Goal: Task Accomplishment & Management: Complete application form

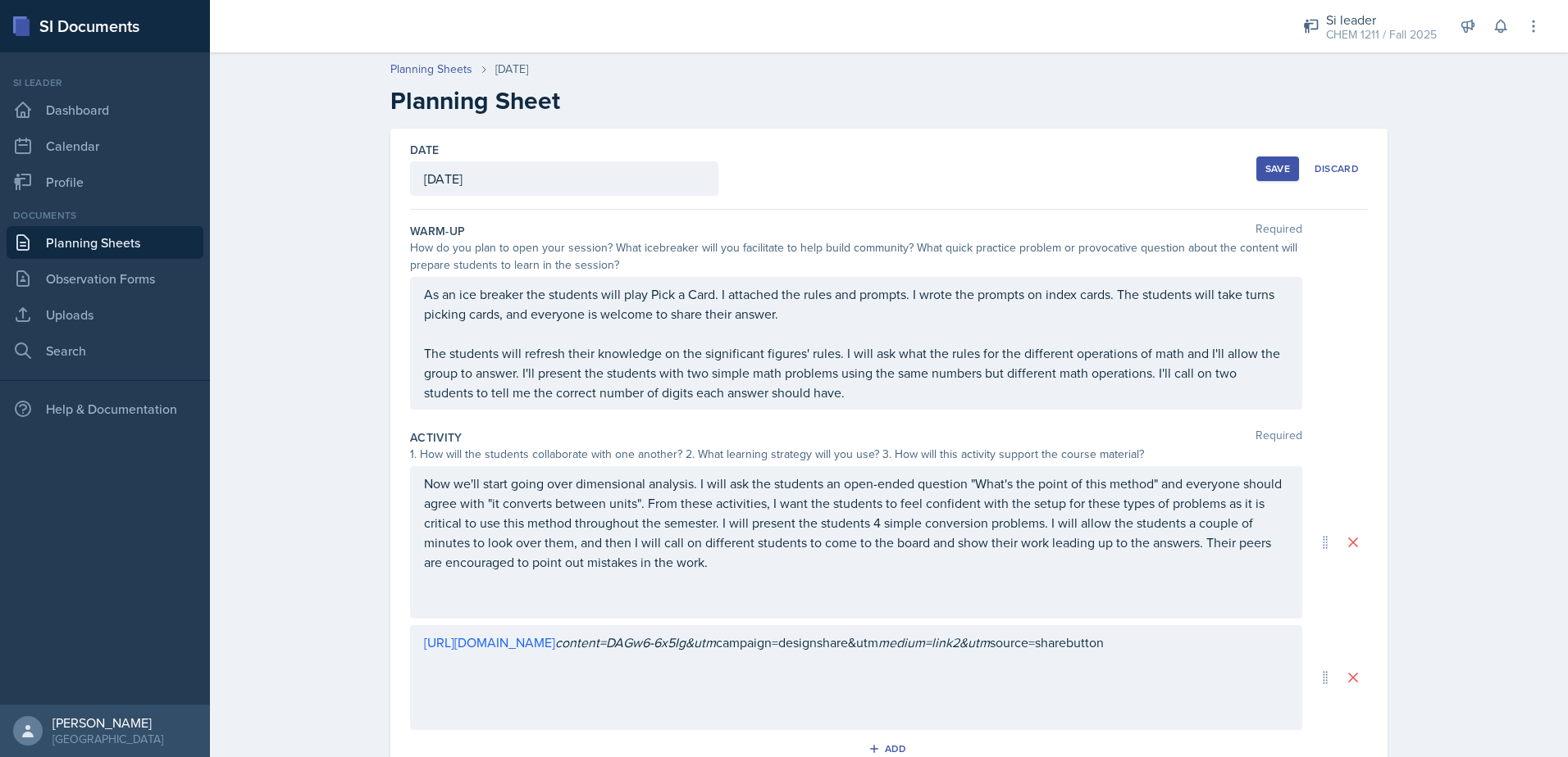
click at [1276, 165] on div "Save" at bounding box center [1277, 168] width 25 height 13
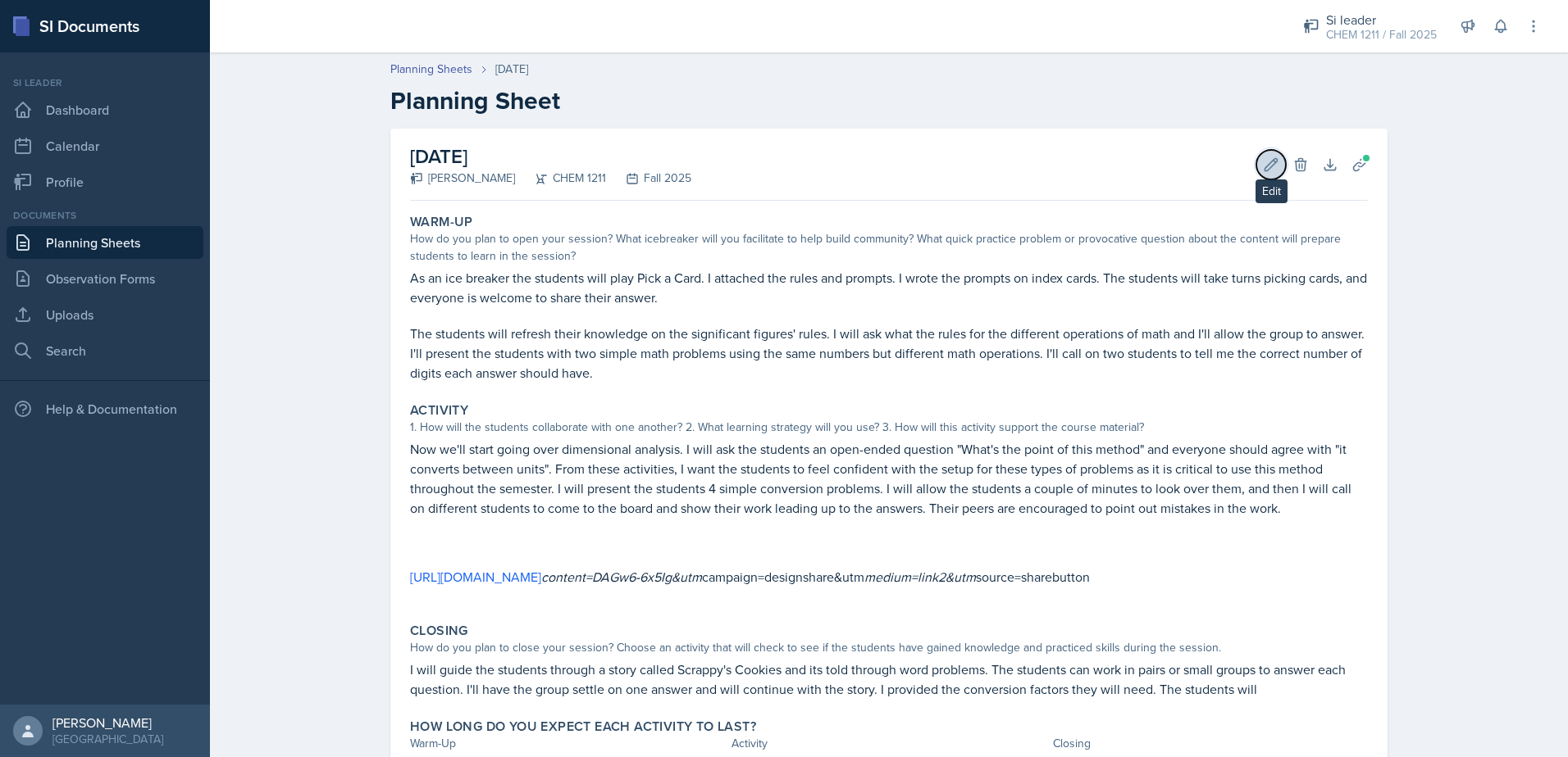
click at [1268, 166] on icon at bounding box center [1271, 165] width 16 height 16
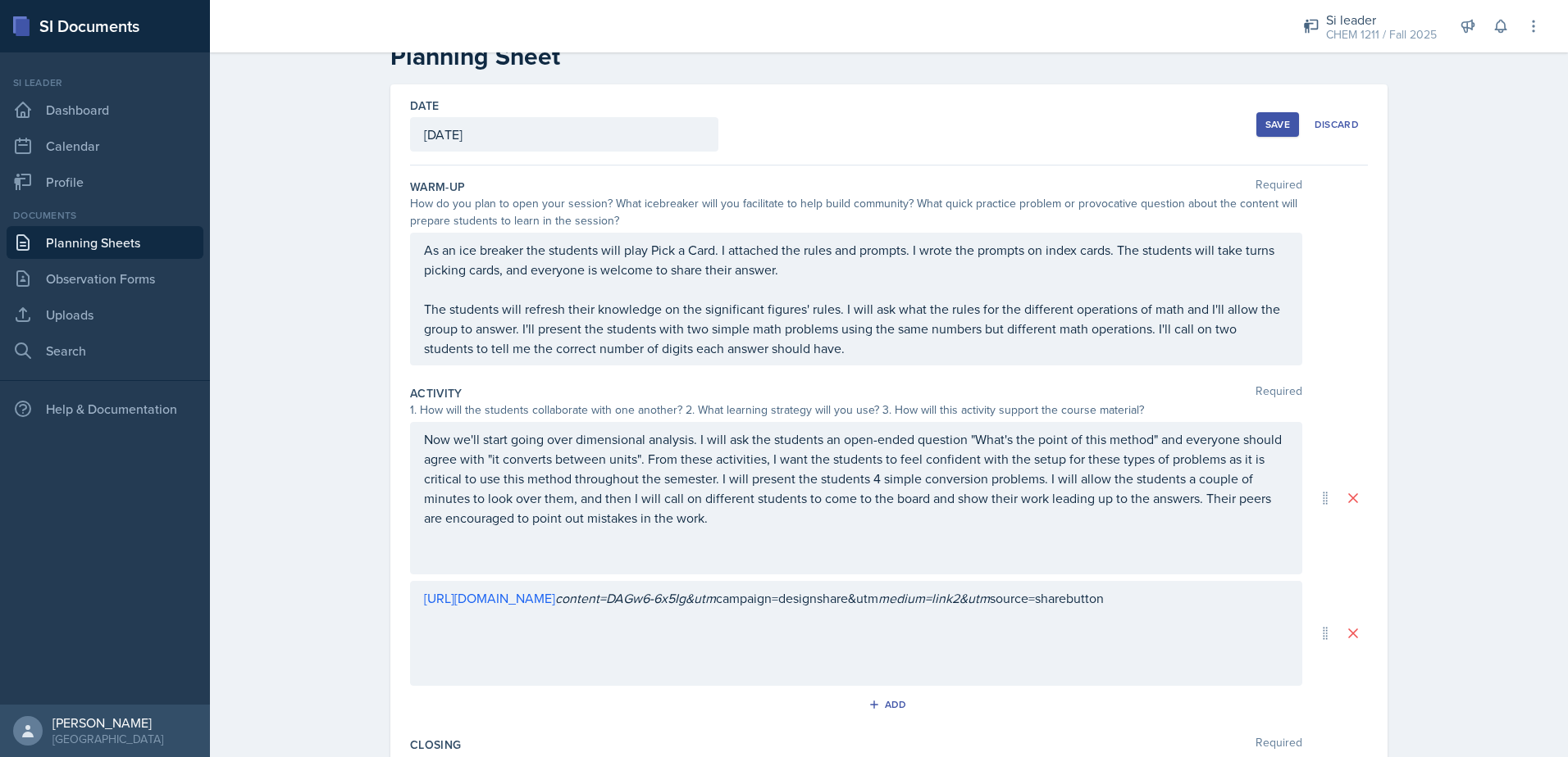
scroll to position [164, 0]
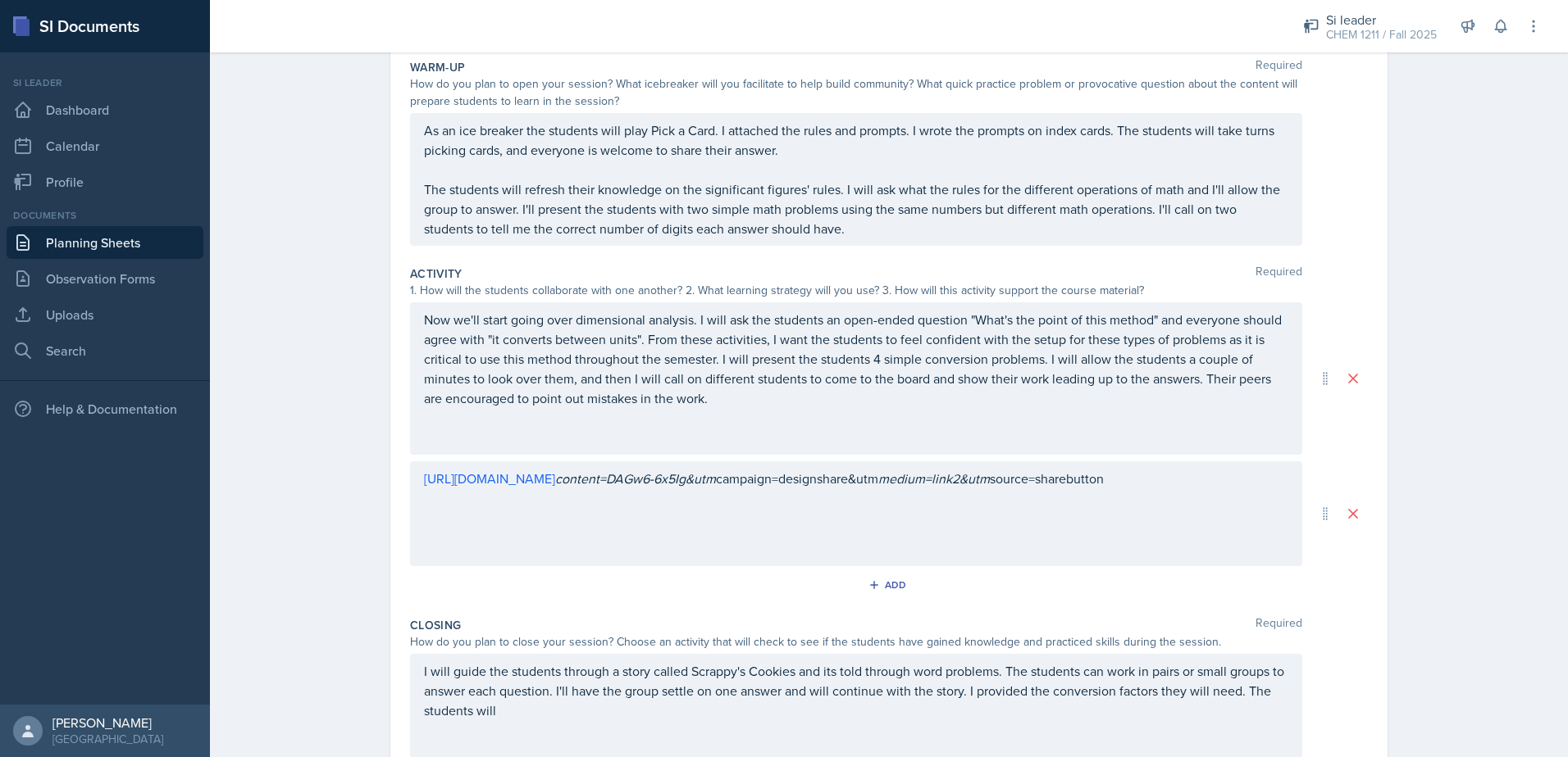
click at [730, 410] on div "Now we'll start going over dimensional analysis. I will ask the students an ope…" at bounding box center [855, 378] width 865 height 138
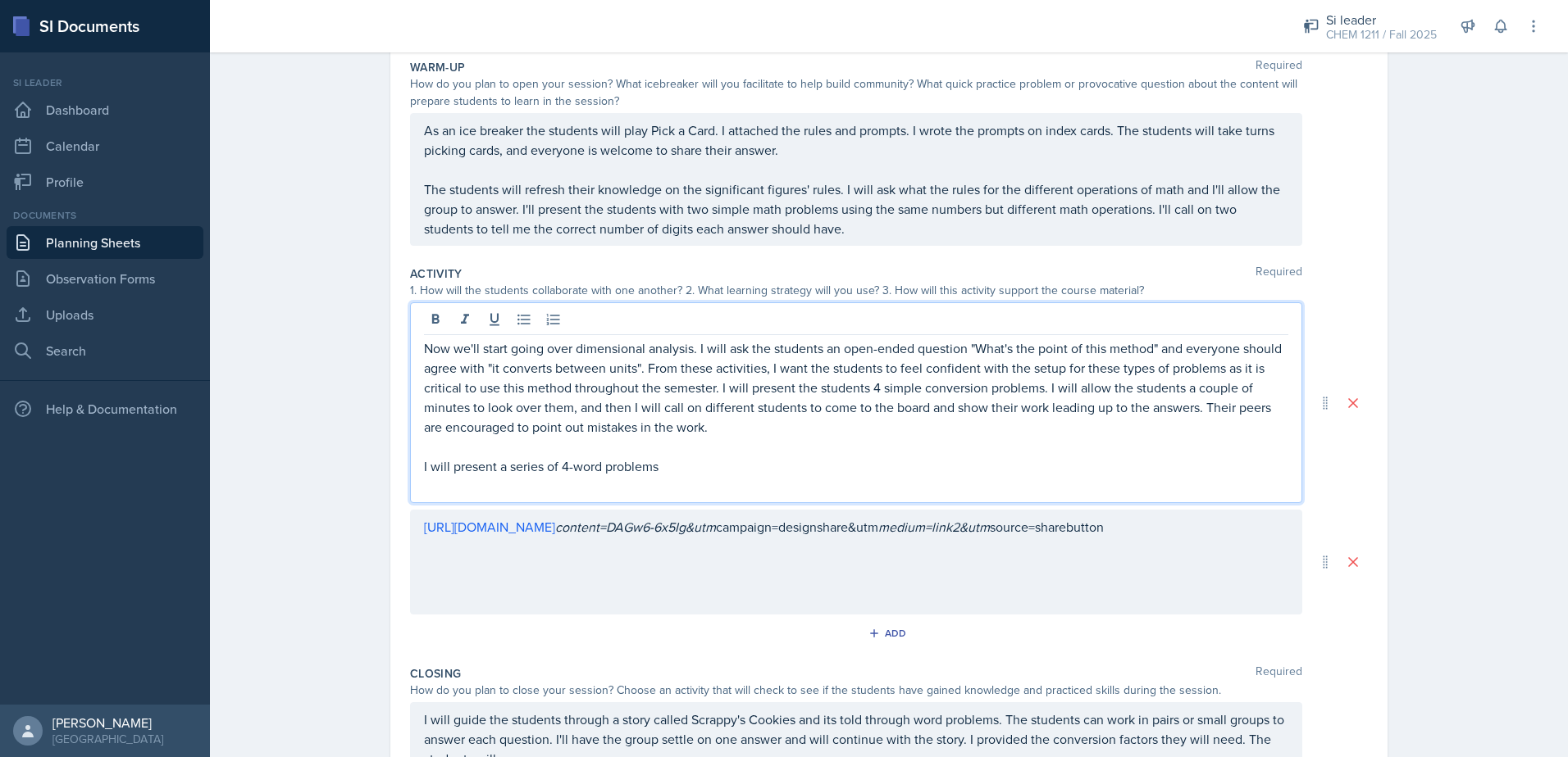
click at [722, 478] on p at bounding box center [855, 486] width 865 height 20
click at [744, 464] on p "I will present a series of 4-word problems" at bounding box center [855, 466] width 865 height 20
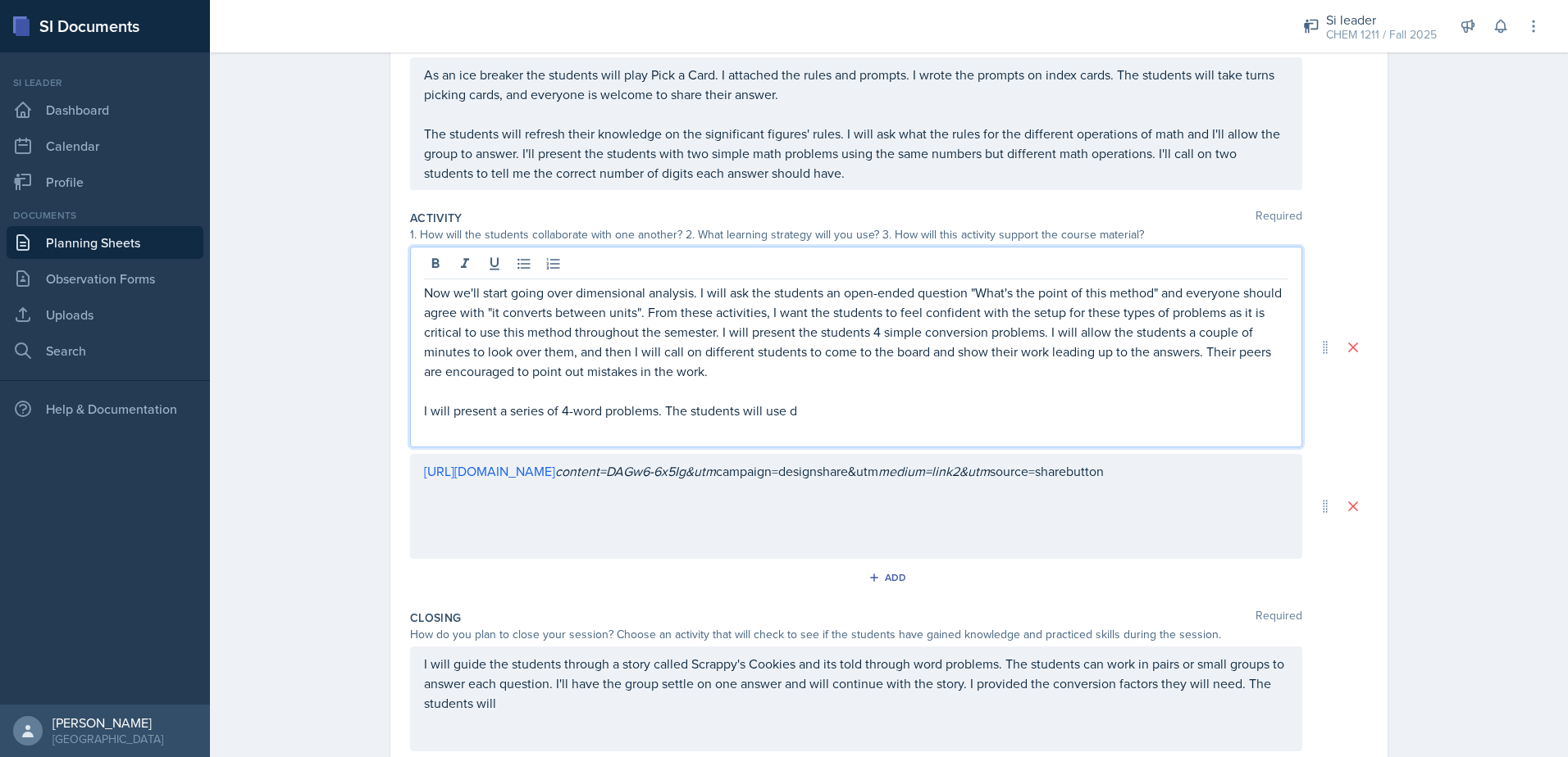
scroll to position [327, 0]
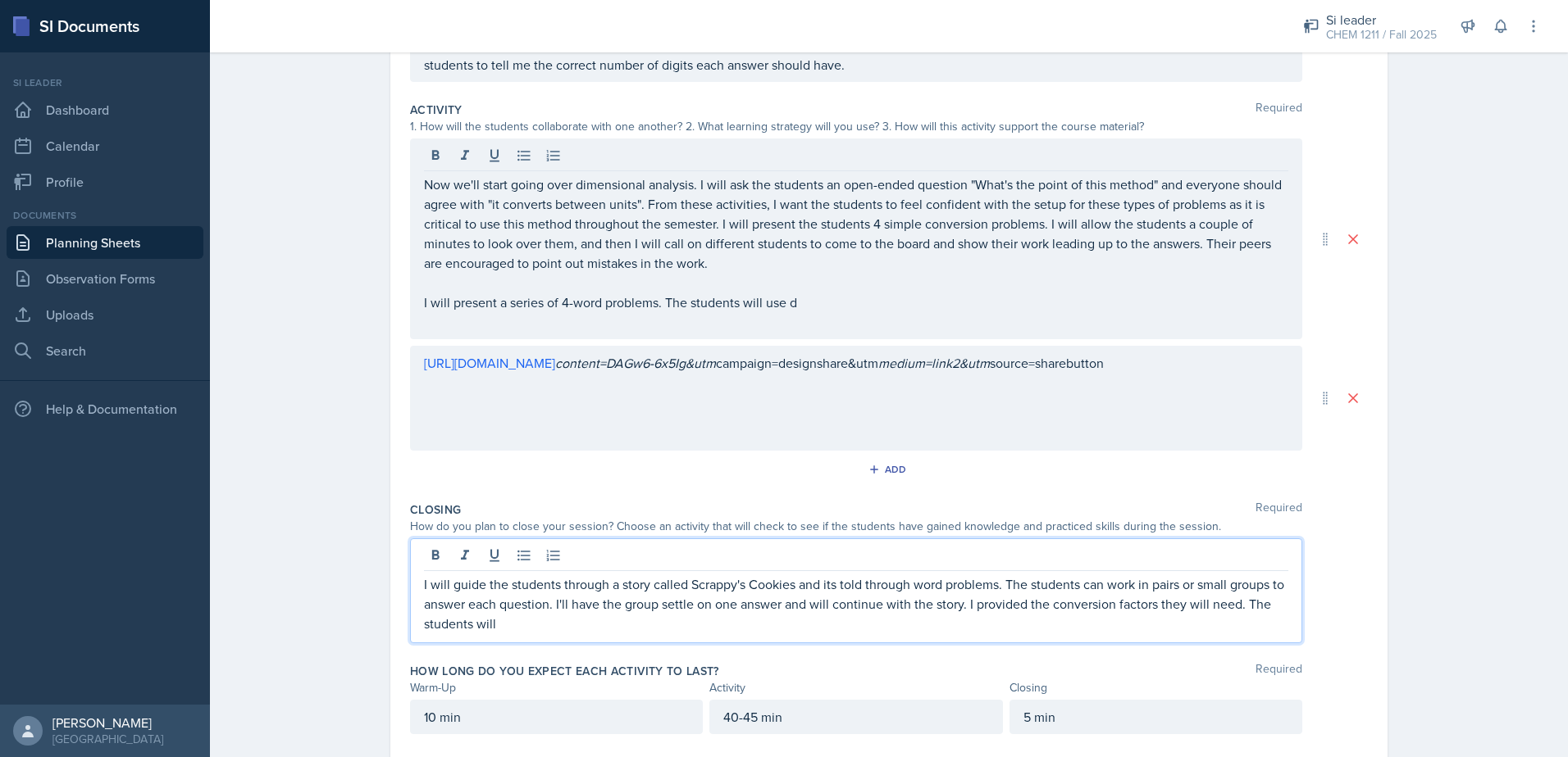
drag, startPoint x: 513, startPoint y: 595, endPoint x: 414, endPoint y: 571, distance: 101.9
click at [414, 571] on div "I will guide the students through a story called Scrappy's Cookies and its told…" at bounding box center [855, 591] width 892 height 105
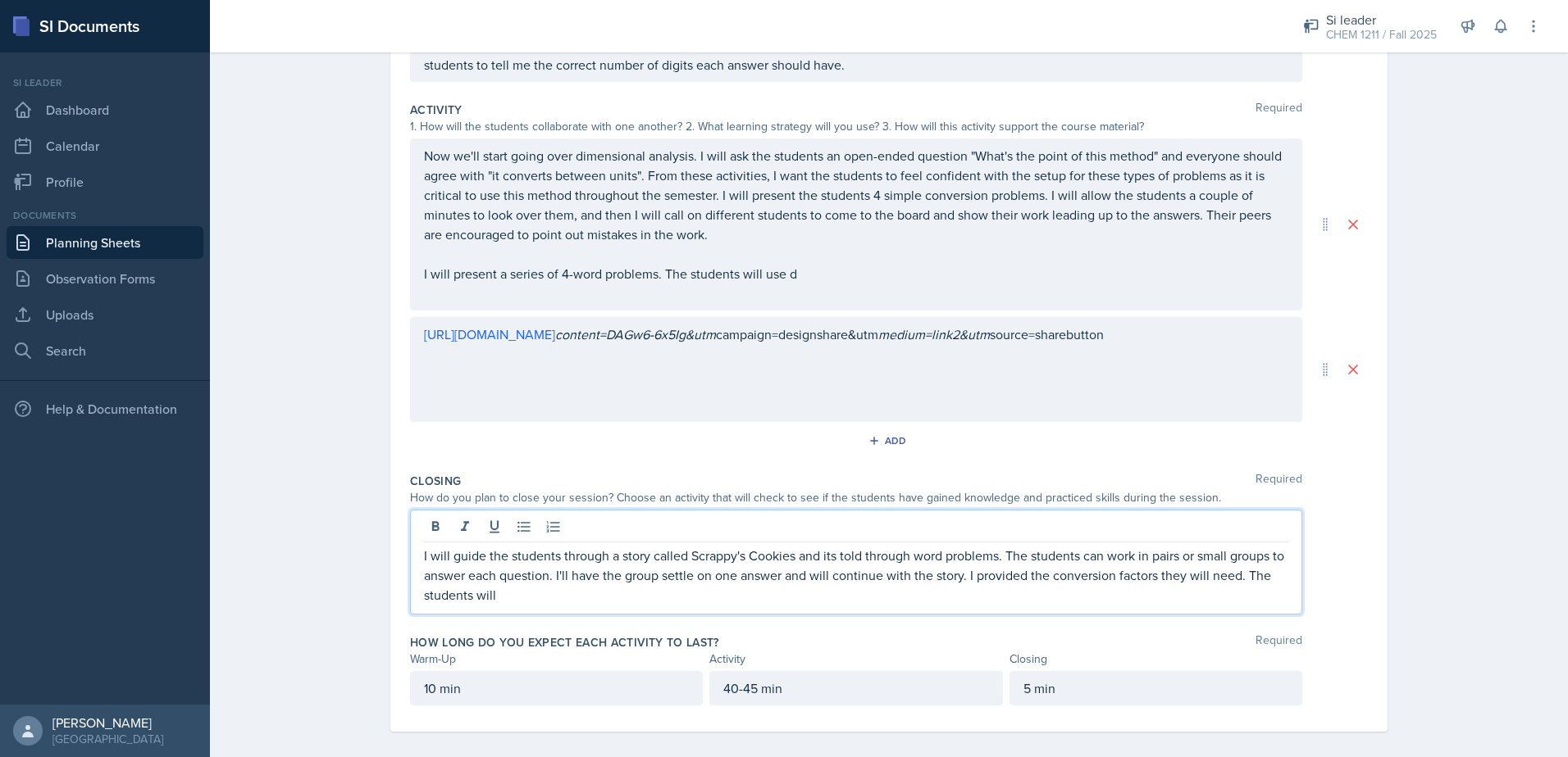
scroll to position [299, 0]
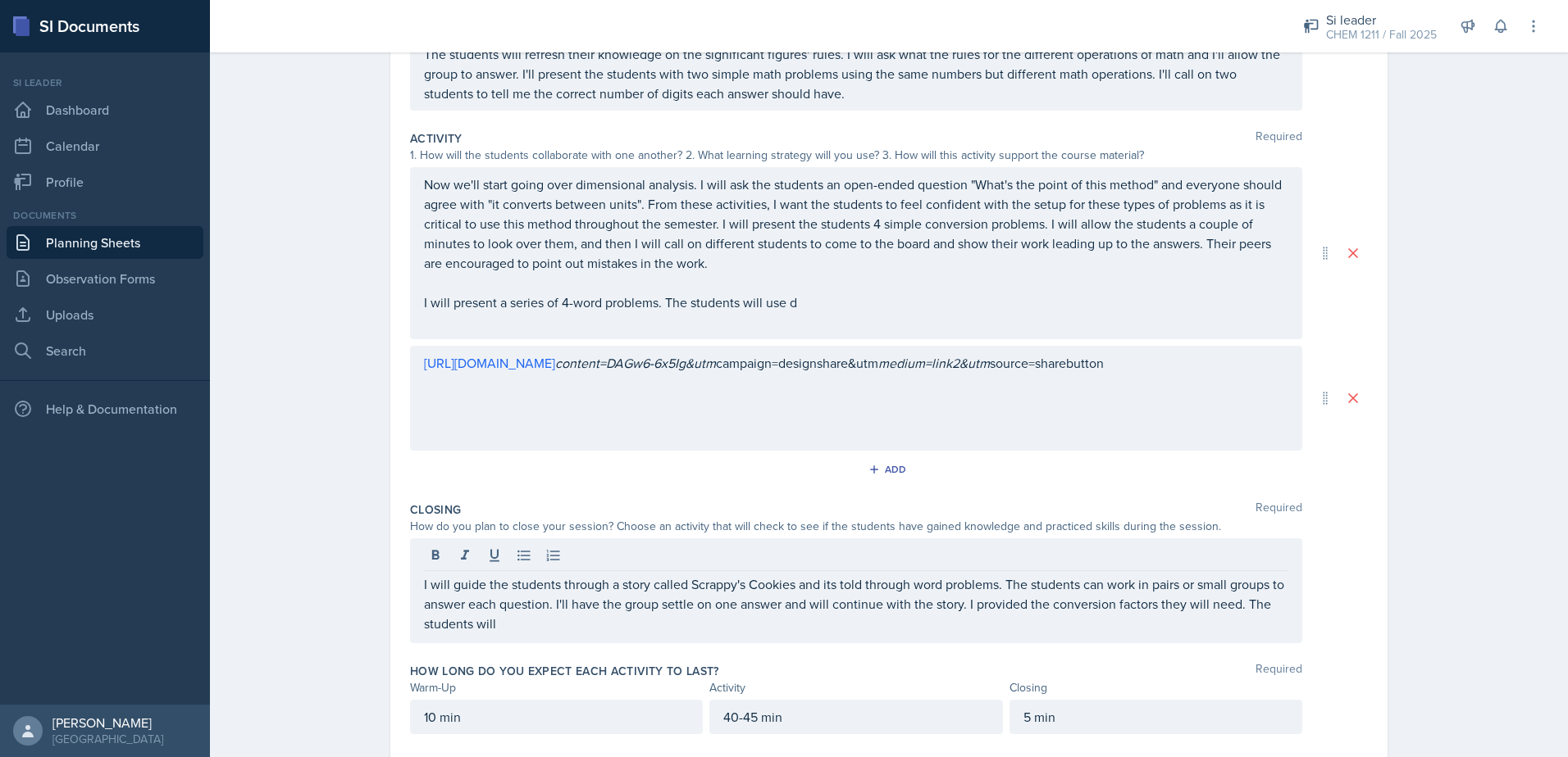
drag, startPoint x: 413, startPoint y: 582, endPoint x: 521, endPoint y: 636, distance: 120.7
click at [520, 636] on div "I will guide the students through a story called Scrappy's Cookies and its told…" at bounding box center [855, 591] width 892 height 105
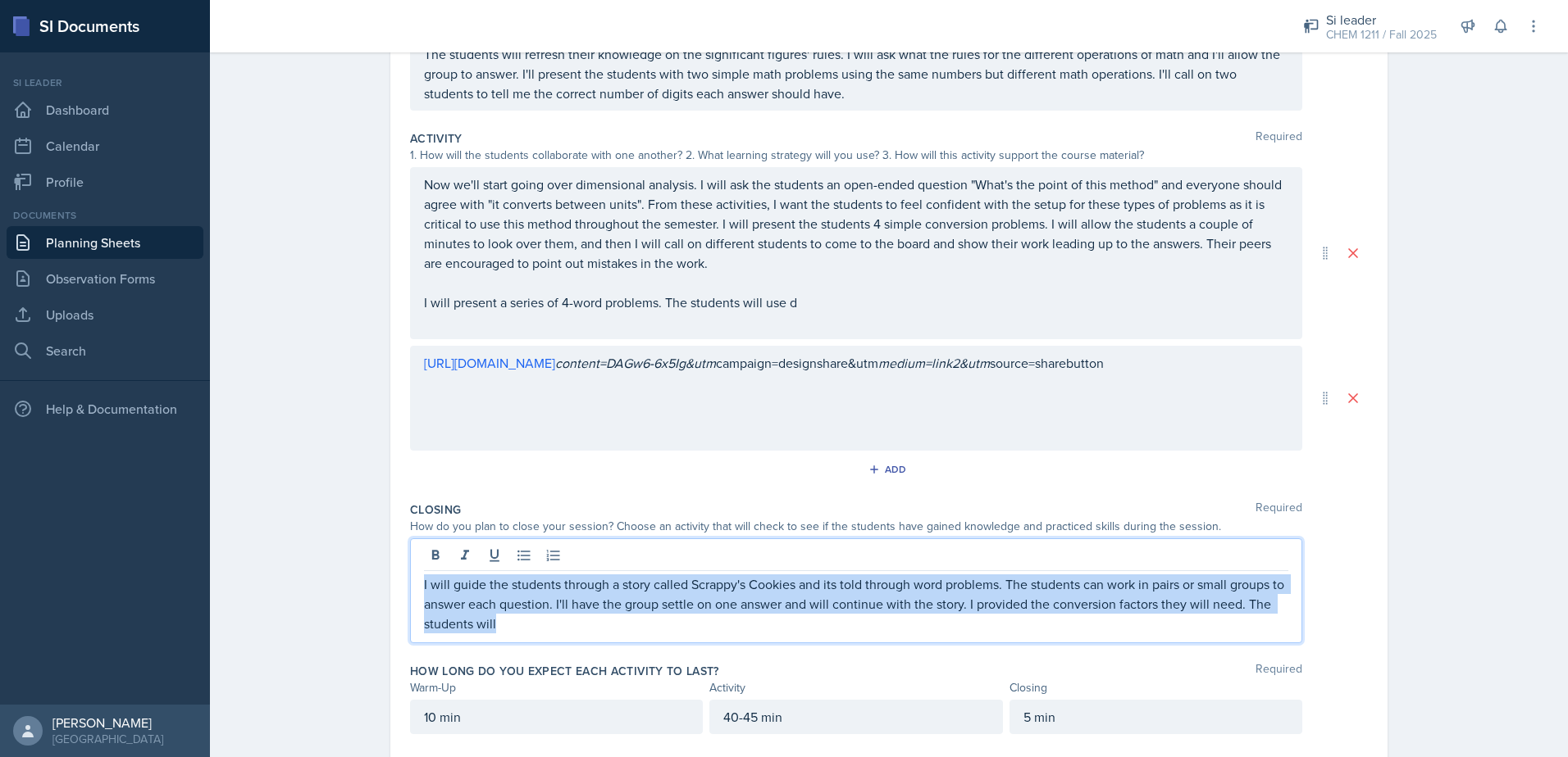
drag, startPoint x: 499, startPoint y: 628, endPoint x: 399, endPoint y: 585, distance: 108.9
click at [398, 585] on div "Date [DATE] [DATE] 27 28 29 30 31 1 2 3 4 5 6 7 8 9 10 11 12 13 14 15 16 17 18 …" at bounding box center [889, 295] width 997 height 931
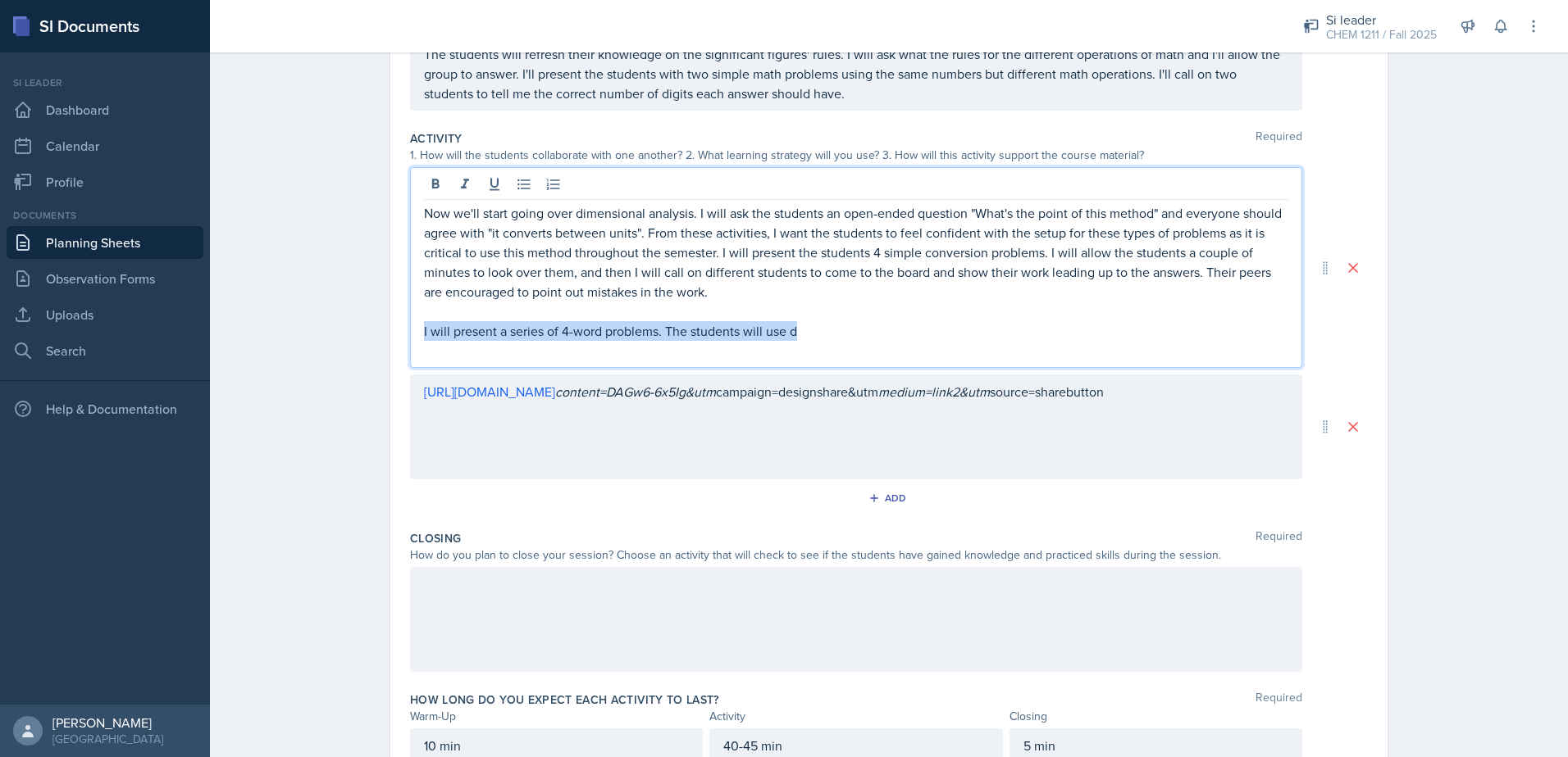
drag, startPoint x: 718, startPoint y: 336, endPoint x: 368, endPoint y: 333, distance: 350.0
click at [368, 333] on div "Date [DATE] [DATE] 27 28 29 30 31 1 2 3 4 5 6 7 8 9 10 11 12 13 14 15 16 17 18 …" at bounding box center [888, 329] width 1049 height 999
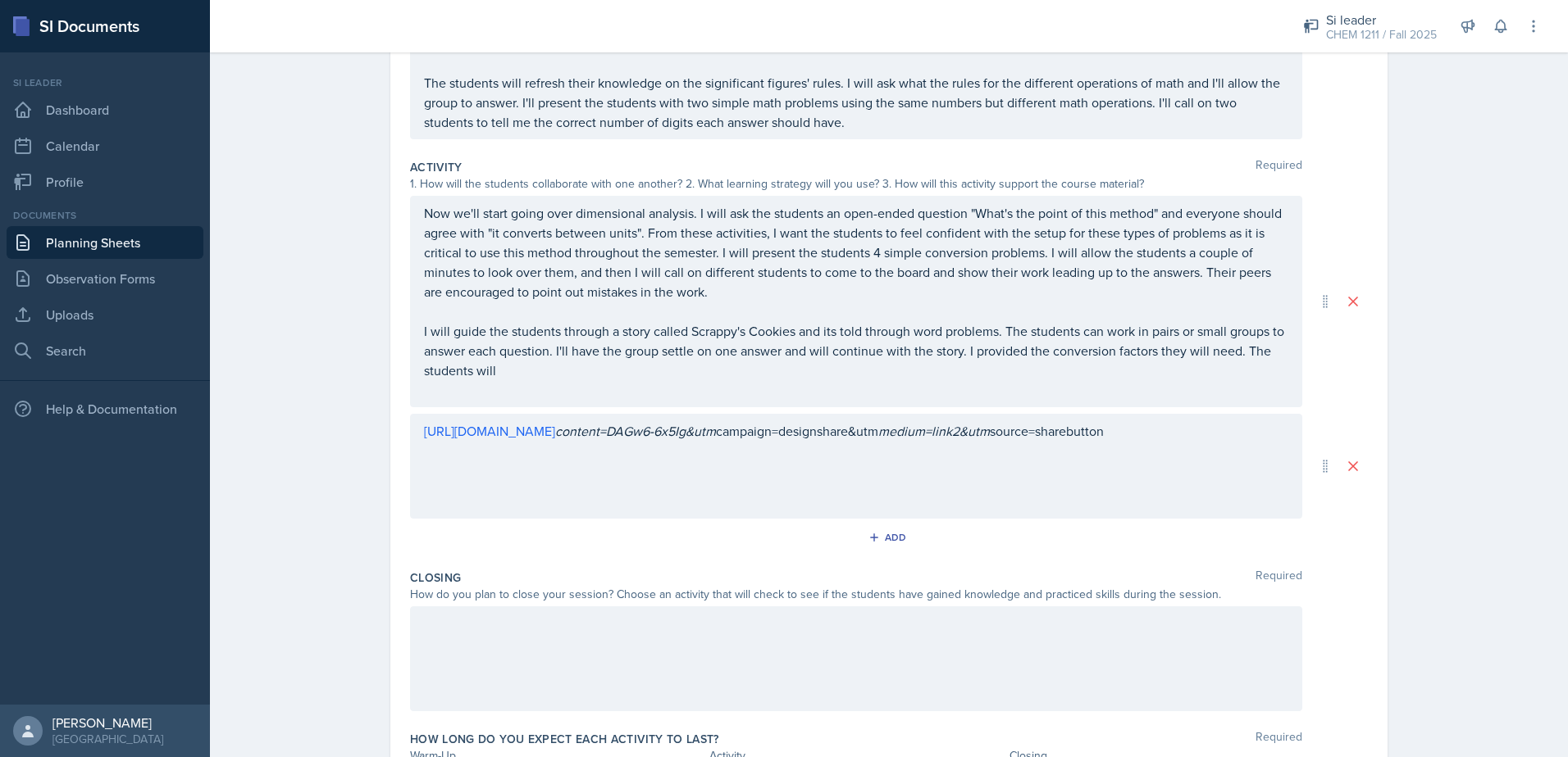
drag, startPoint x: 618, startPoint y: 663, endPoint x: 1087, endPoint y: 622, distance: 470.8
click at [619, 663] on div at bounding box center [855, 658] width 892 height 105
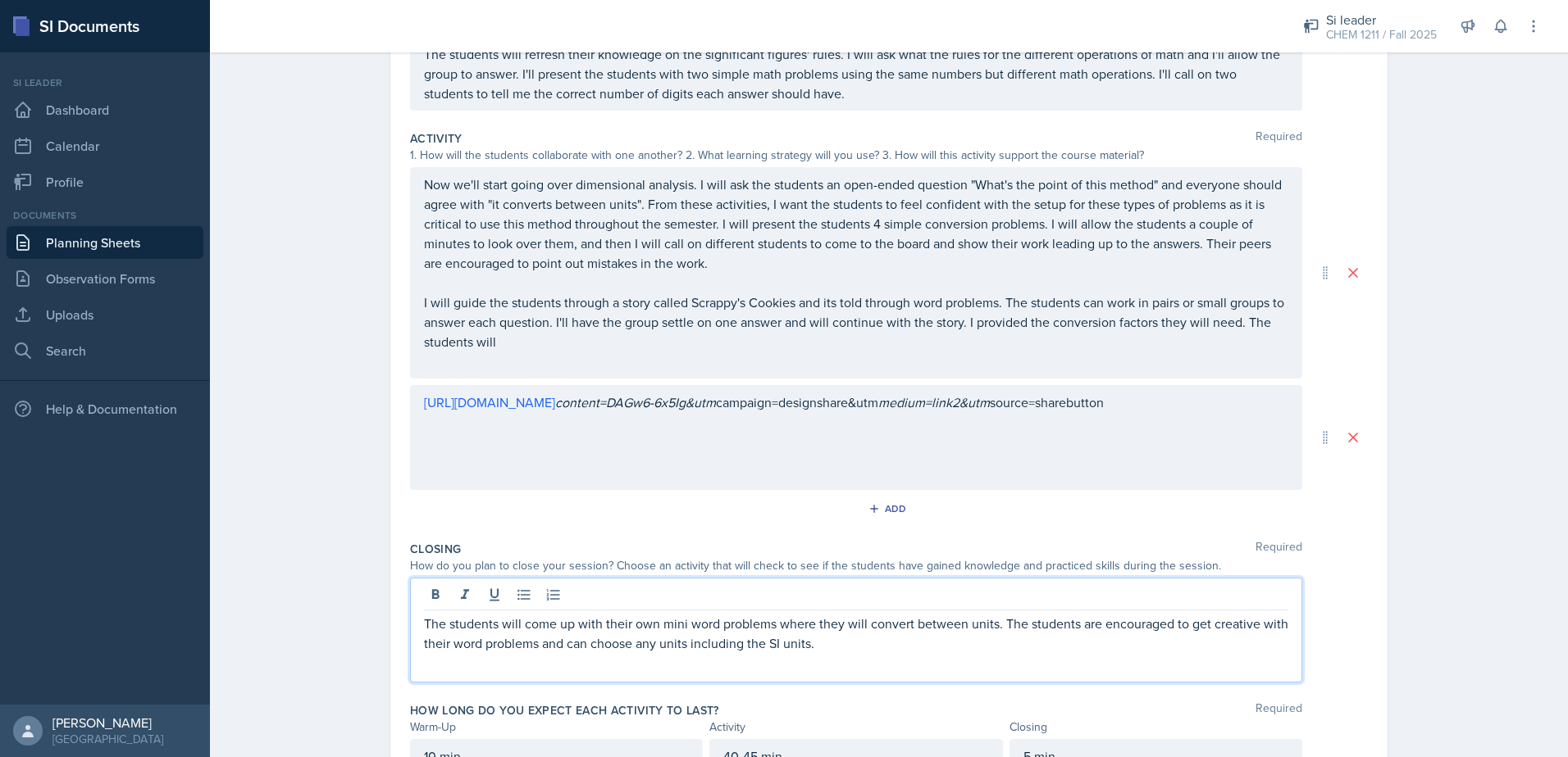
click at [723, 645] on p "The students will come up with their own mini word problems where they will con…" at bounding box center [855, 633] width 865 height 39
click at [871, 643] on p "The students will come up with their own mini word problems where they will con…" at bounding box center [855, 633] width 865 height 39
click at [997, 622] on p "The students will come up with their own mini word problems where they will con…" at bounding box center [855, 633] width 865 height 39
drag, startPoint x: 1200, startPoint y: 645, endPoint x: 1248, endPoint y: 683, distance: 61.2
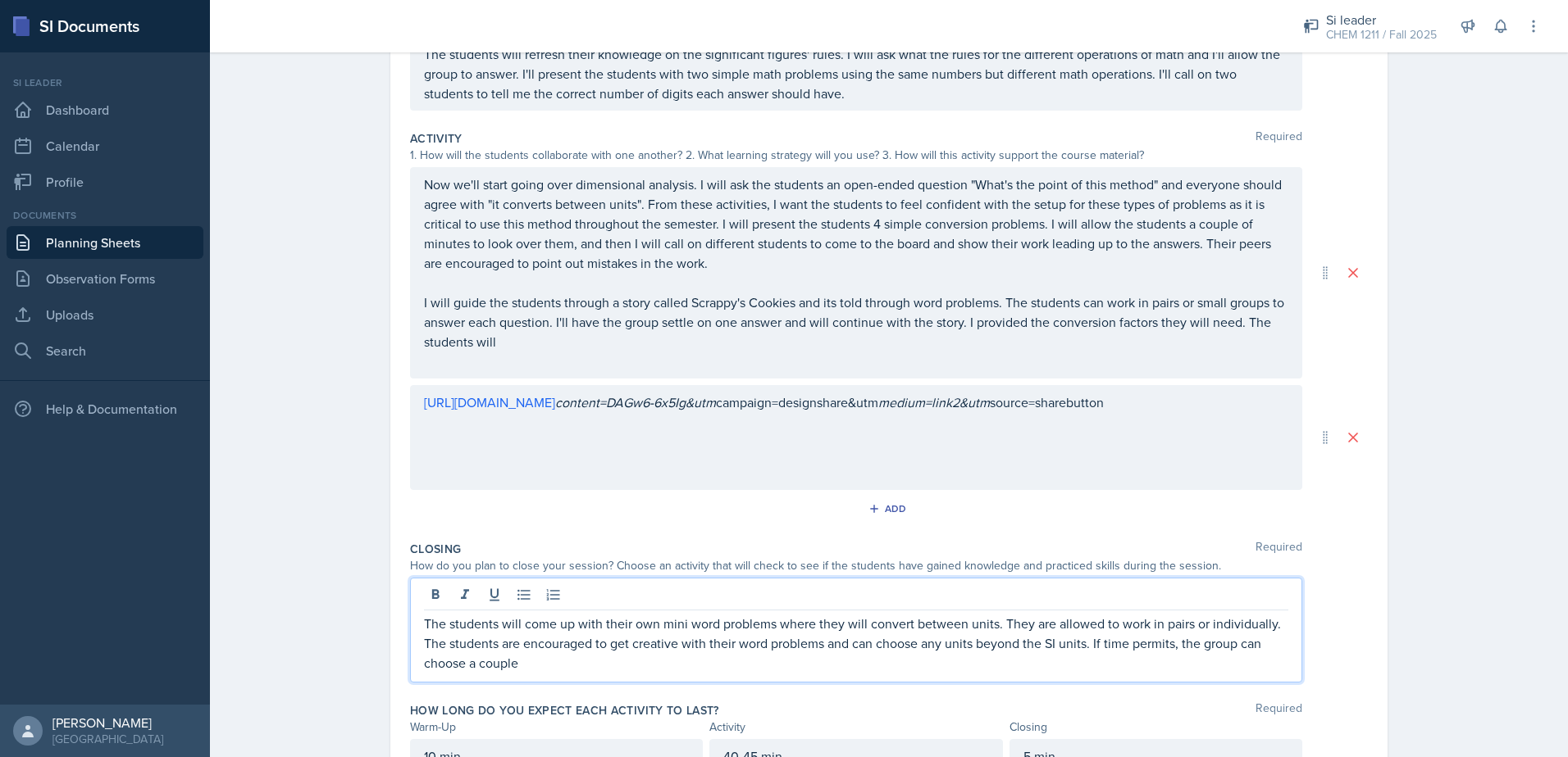
click at [1248, 682] on div "The students will come up with their own mini word problems where they will con…" at bounding box center [855, 630] width 892 height 105
click at [1179, 642] on p "The students will come up with their own mini word problems where they will con…" at bounding box center [855, 643] width 865 height 59
click at [1090, 645] on p "The students will come up with their own mini word problems where they will con…" at bounding box center [855, 643] width 865 height 59
click at [740, 664] on p "The students will come up with their own mini word problems where they will con…" at bounding box center [855, 643] width 865 height 59
click at [901, 665] on p "The students will come up with their own mini word problems where they will con…" at bounding box center [855, 643] width 865 height 59
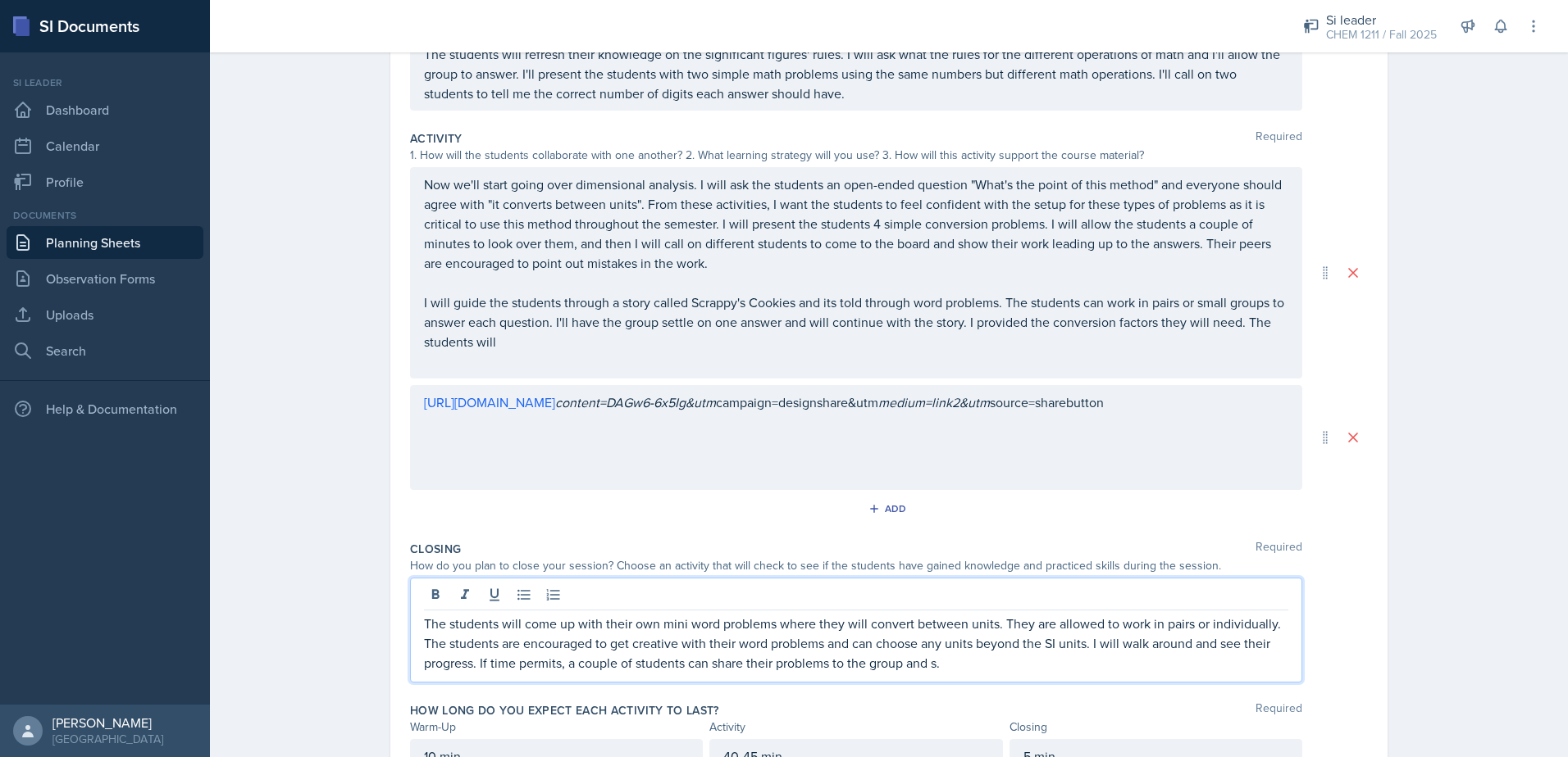
click at [906, 663] on p "The students will come up with their own mini word problems where they will con…" at bounding box center [855, 643] width 865 height 59
click at [1315, 654] on div "The students will come up with their own mini word problems where they will con…" at bounding box center [888, 630] width 958 height 105
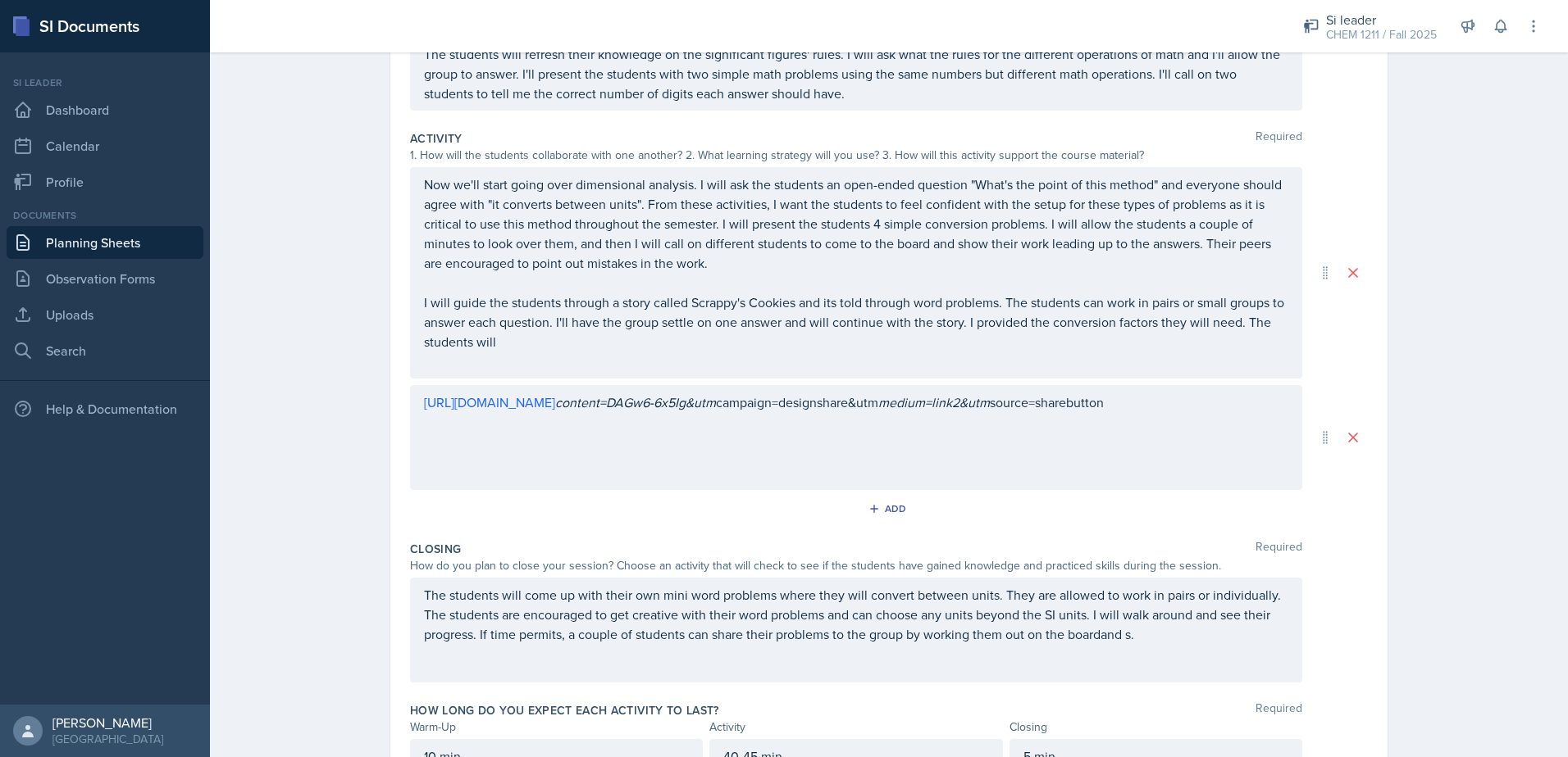
scroll to position [381, 0]
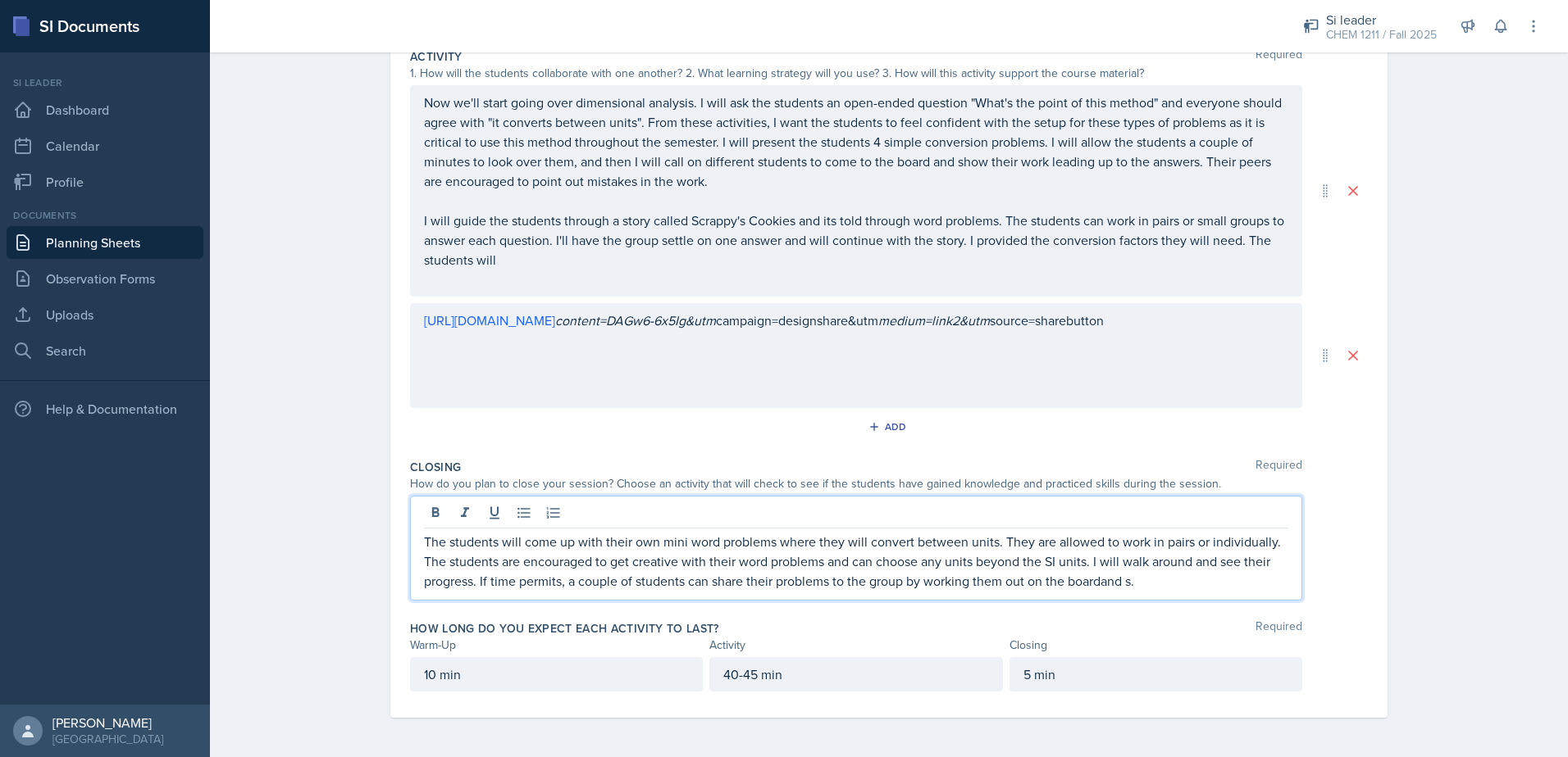
click at [1098, 553] on p "The students will come up with their own mini word problems where they will con…" at bounding box center [855, 561] width 865 height 59
click at [1145, 577] on p "The students will come up with their own mini word problems where they will con…" at bounding box center [855, 561] width 865 height 59
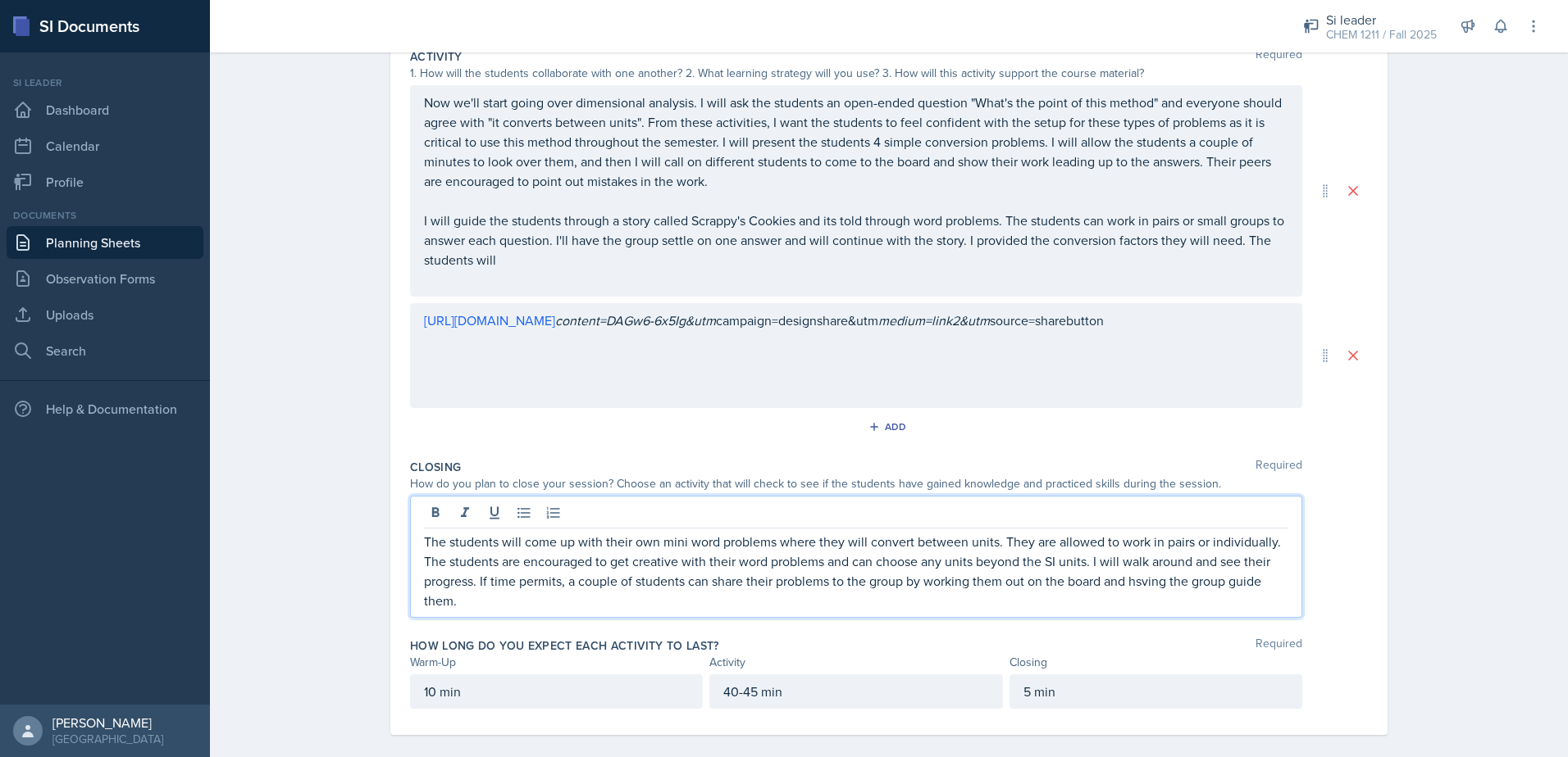
click at [1079, 575] on p "The students will come up with their own mini word problems where they will con…" at bounding box center [855, 571] width 865 height 79
drag, startPoint x: 1102, startPoint y: 580, endPoint x: 1129, endPoint y: 614, distance: 43.4
click at [1129, 613] on div "The students will come up with their own mini word problems where they will con…" at bounding box center [855, 557] width 892 height 123
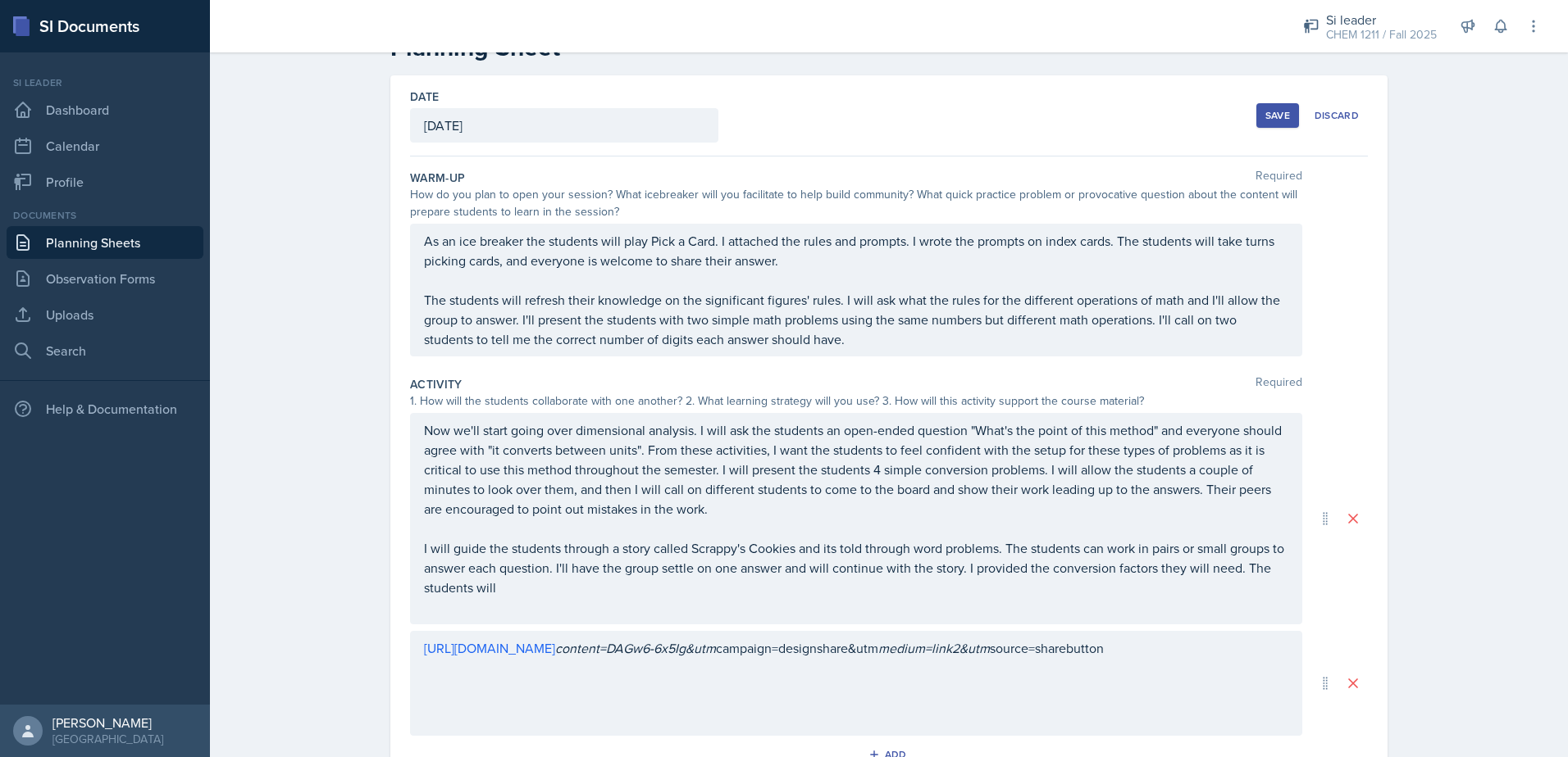
scroll to position [82, 0]
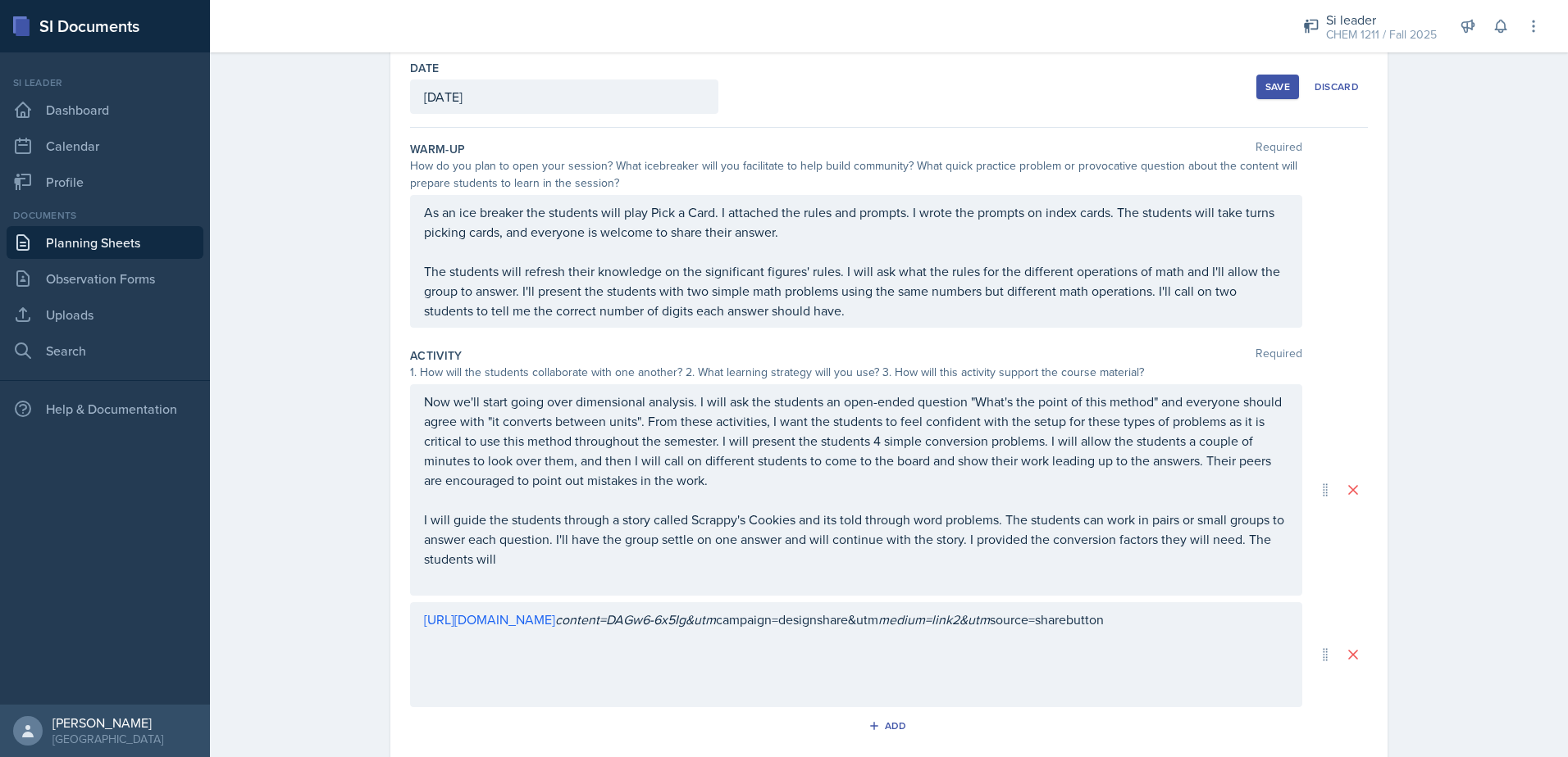
click at [518, 569] on p "I will guide the students through a story called Scrappy's Cookies and its told…" at bounding box center [855, 538] width 865 height 59
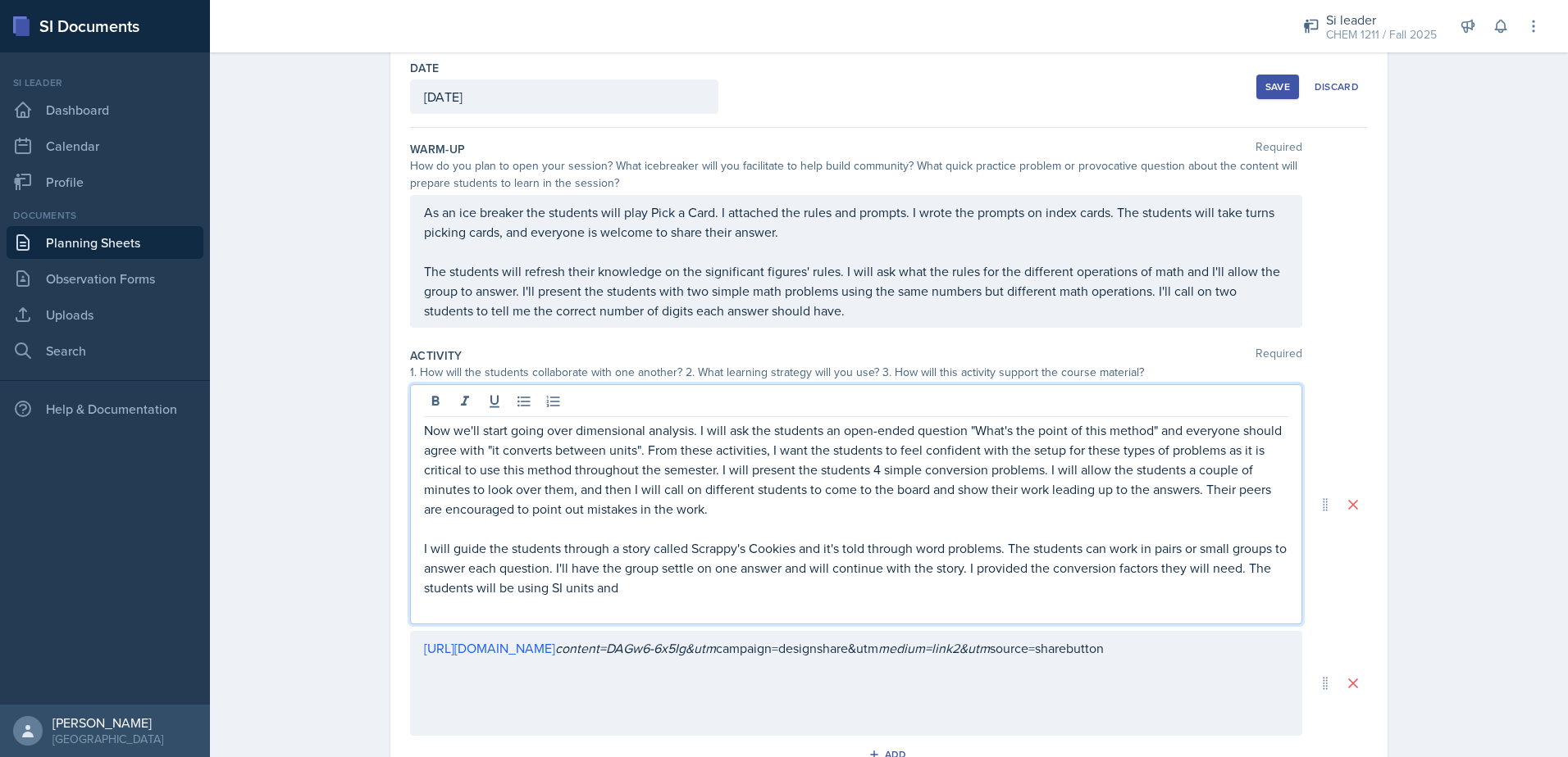
scroll to position [164, 0]
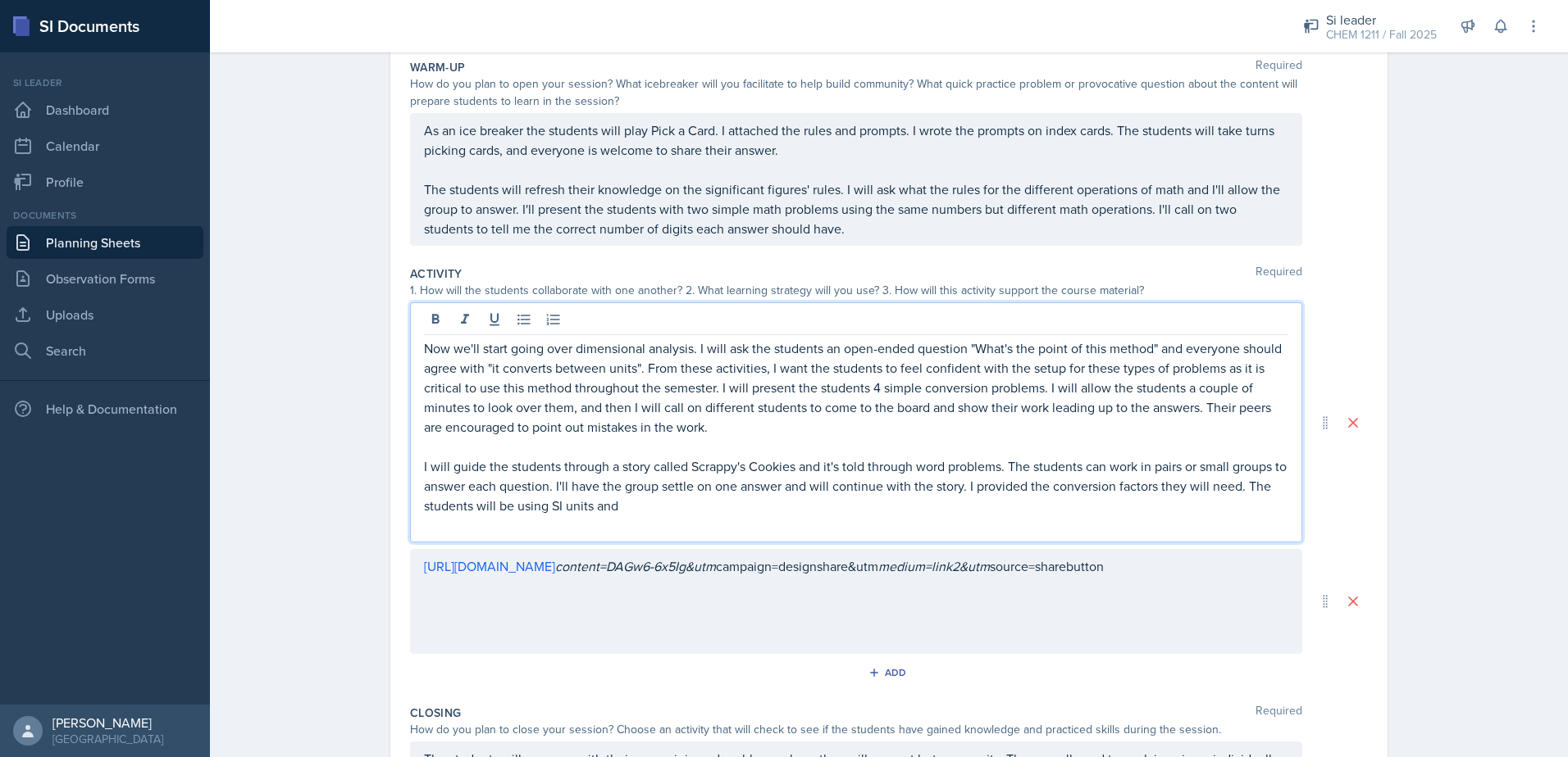
click at [642, 519] on p at bounding box center [855, 526] width 865 height 20
click at [635, 514] on p "I will guide the students through a story called Scrappy's Cookies and it's tol…" at bounding box center [855, 485] width 865 height 59
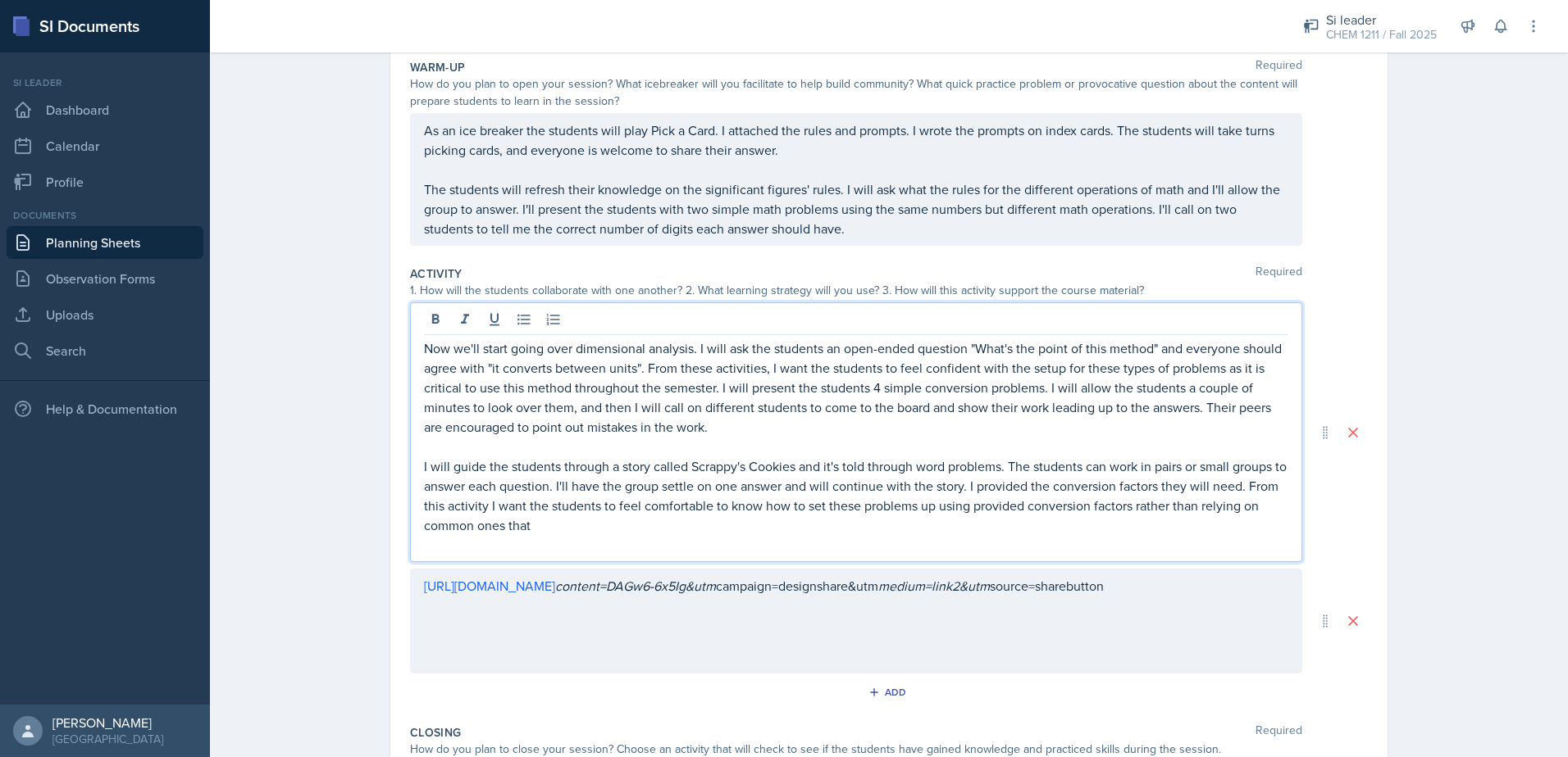
click at [788, 507] on p "I will guide the students through a story called Scrappy's Cookies and it's tol…" at bounding box center [855, 496] width 865 height 79
click at [512, 515] on p "I will guide the students through a story called Scrappy's Cookies and it's tol…" at bounding box center [855, 496] width 865 height 79
drag, startPoint x: 543, startPoint y: 511, endPoint x: 551, endPoint y: 528, distance: 18.8
click at [544, 515] on p "I will guide the students through a story called Scrappy's Cookies and it's tol…" at bounding box center [855, 496] width 865 height 79
click at [553, 528] on p "I will guide the students through a story called Scrappy's Cookies and it's tol…" at bounding box center [855, 496] width 865 height 79
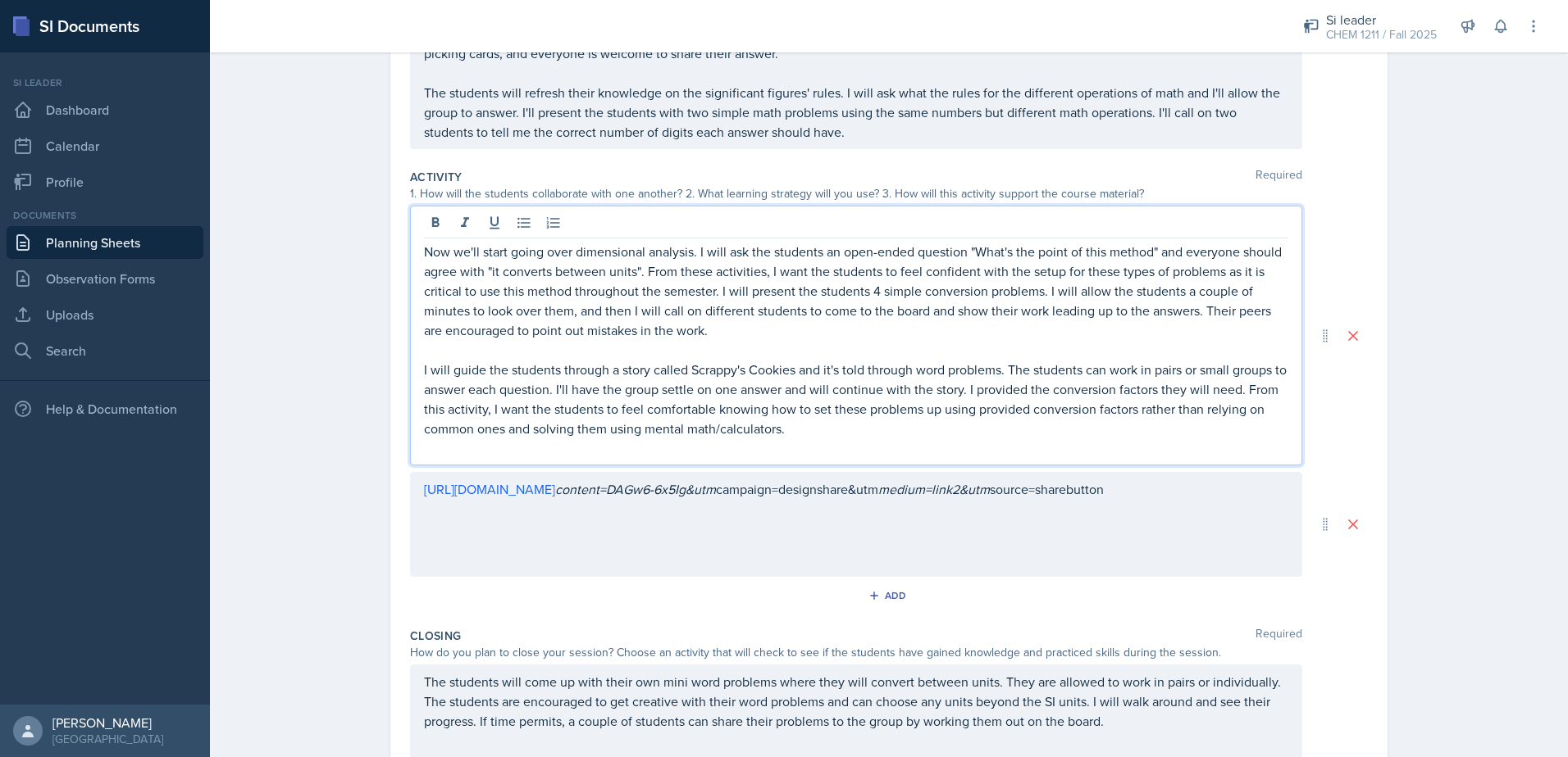
scroll to position [0, 0]
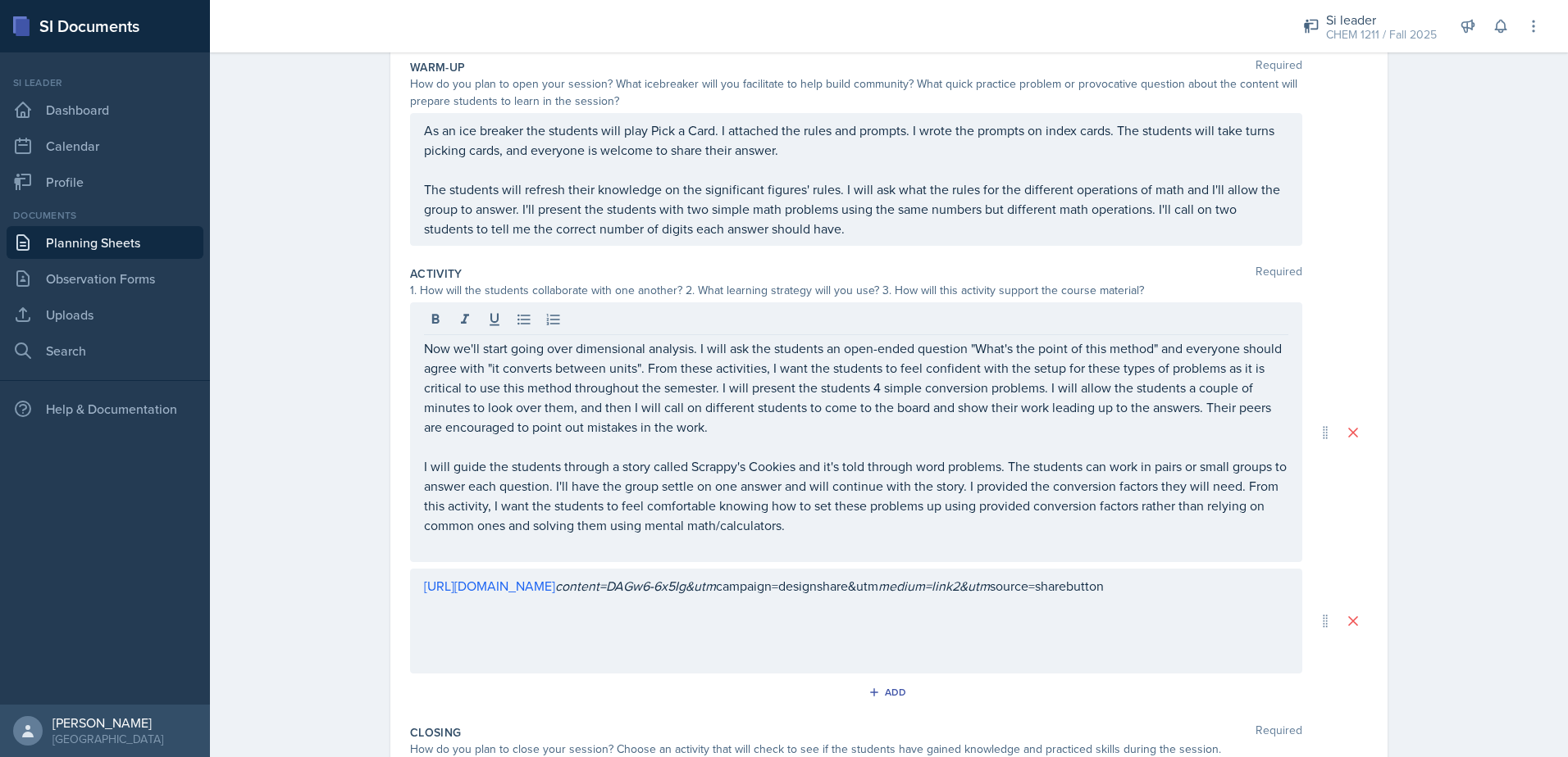
click at [892, 664] on div "[URL][DOMAIN_NAME] content=DAGw6-6x5Ig&utm campaign=designshare&utm medium=link…" at bounding box center [855, 621] width 892 height 105
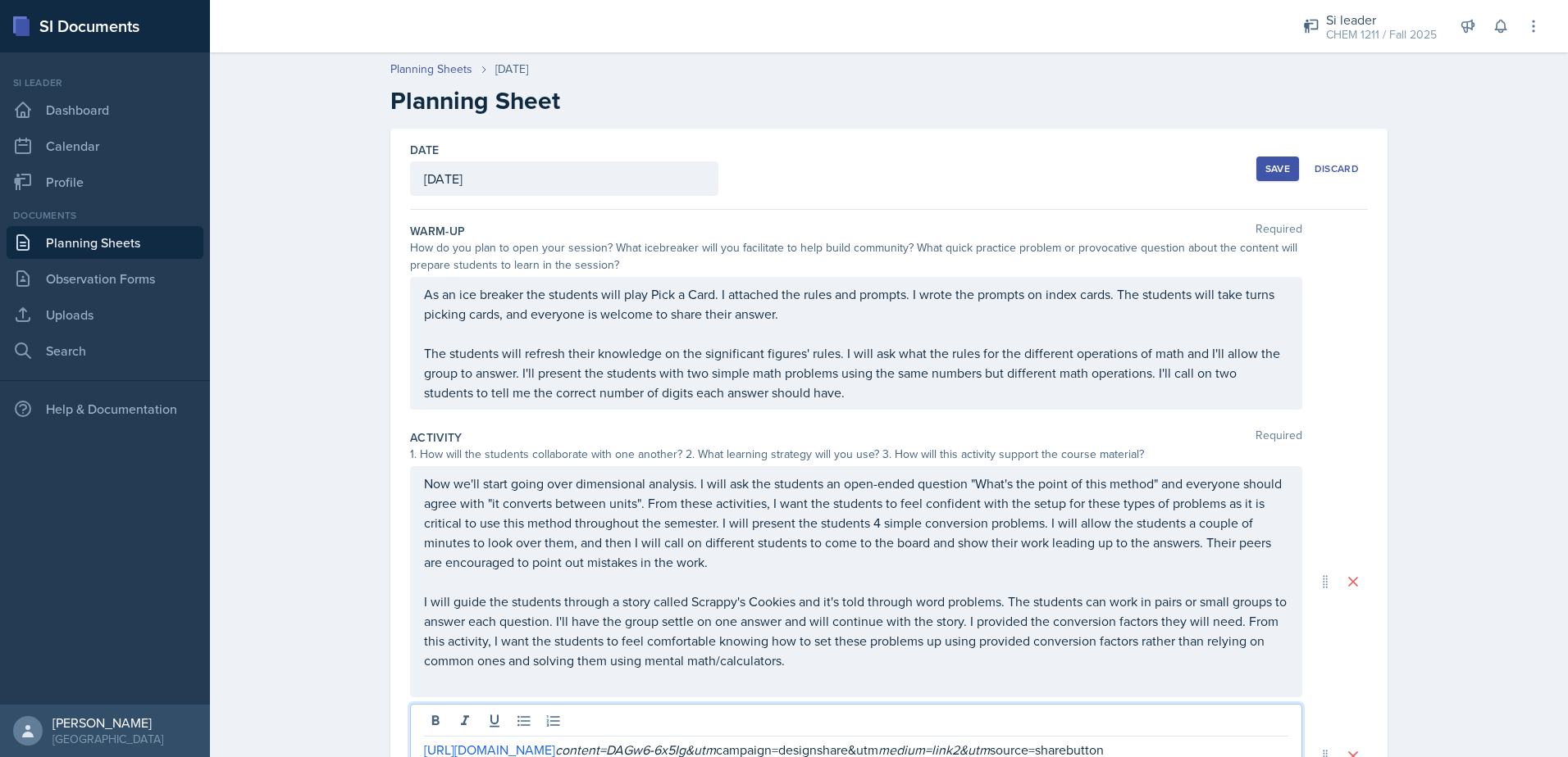
click at [1268, 172] on div "Save" at bounding box center [1277, 168] width 25 height 13
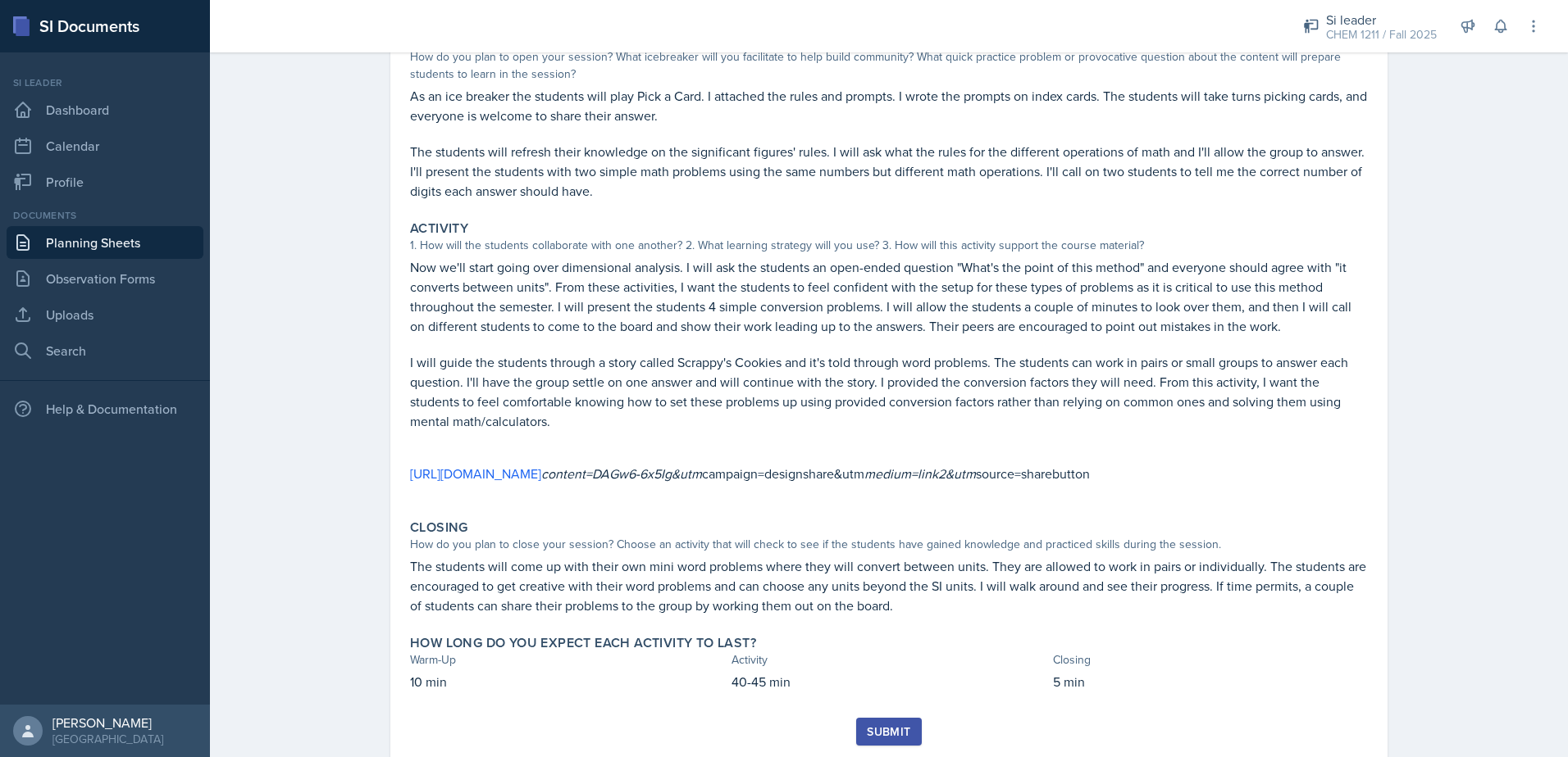
scroll to position [246, 0]
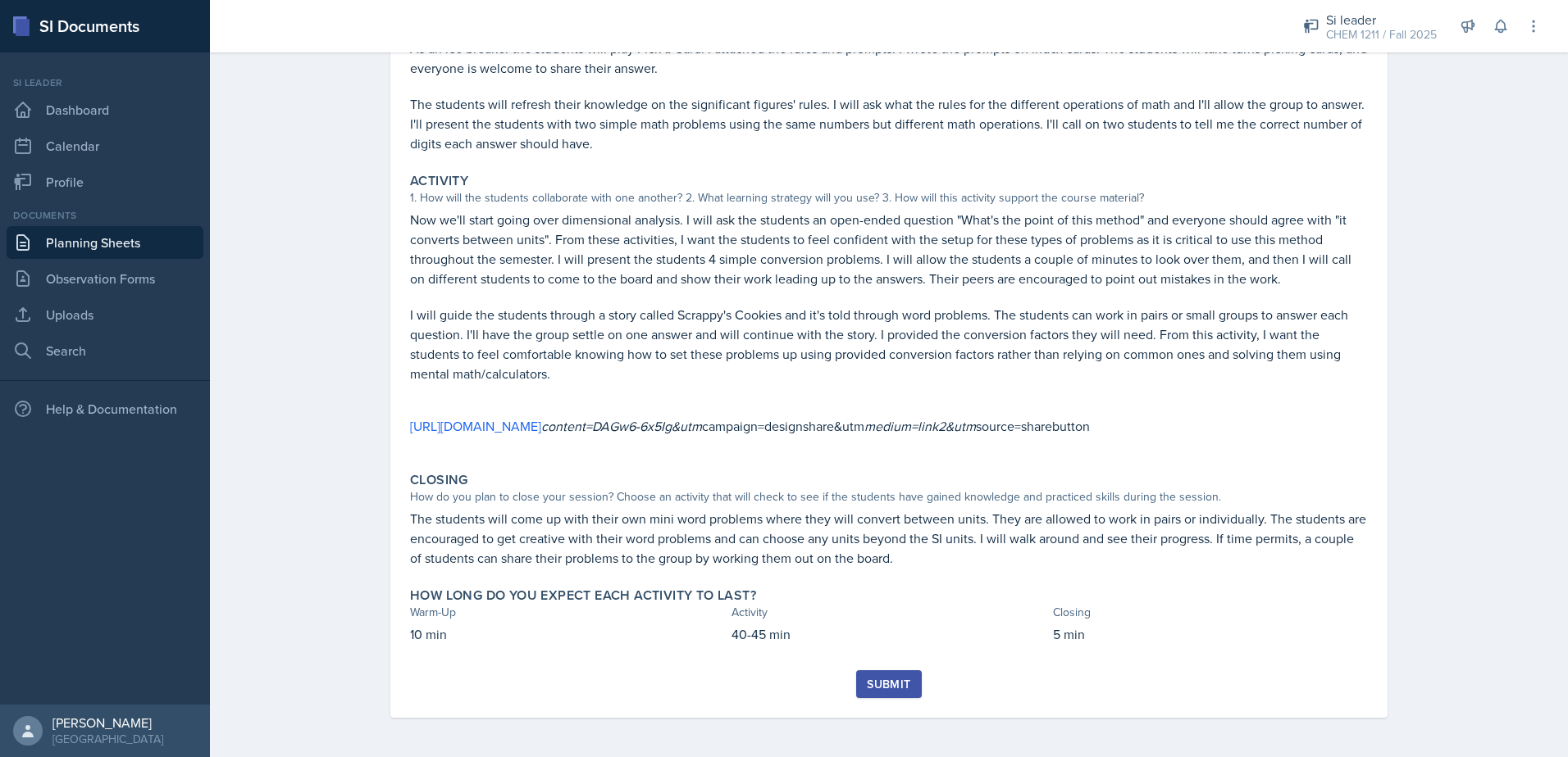
click at [881, 689] on div "Submit" at bounding box center [888, 684] width 44 height 13
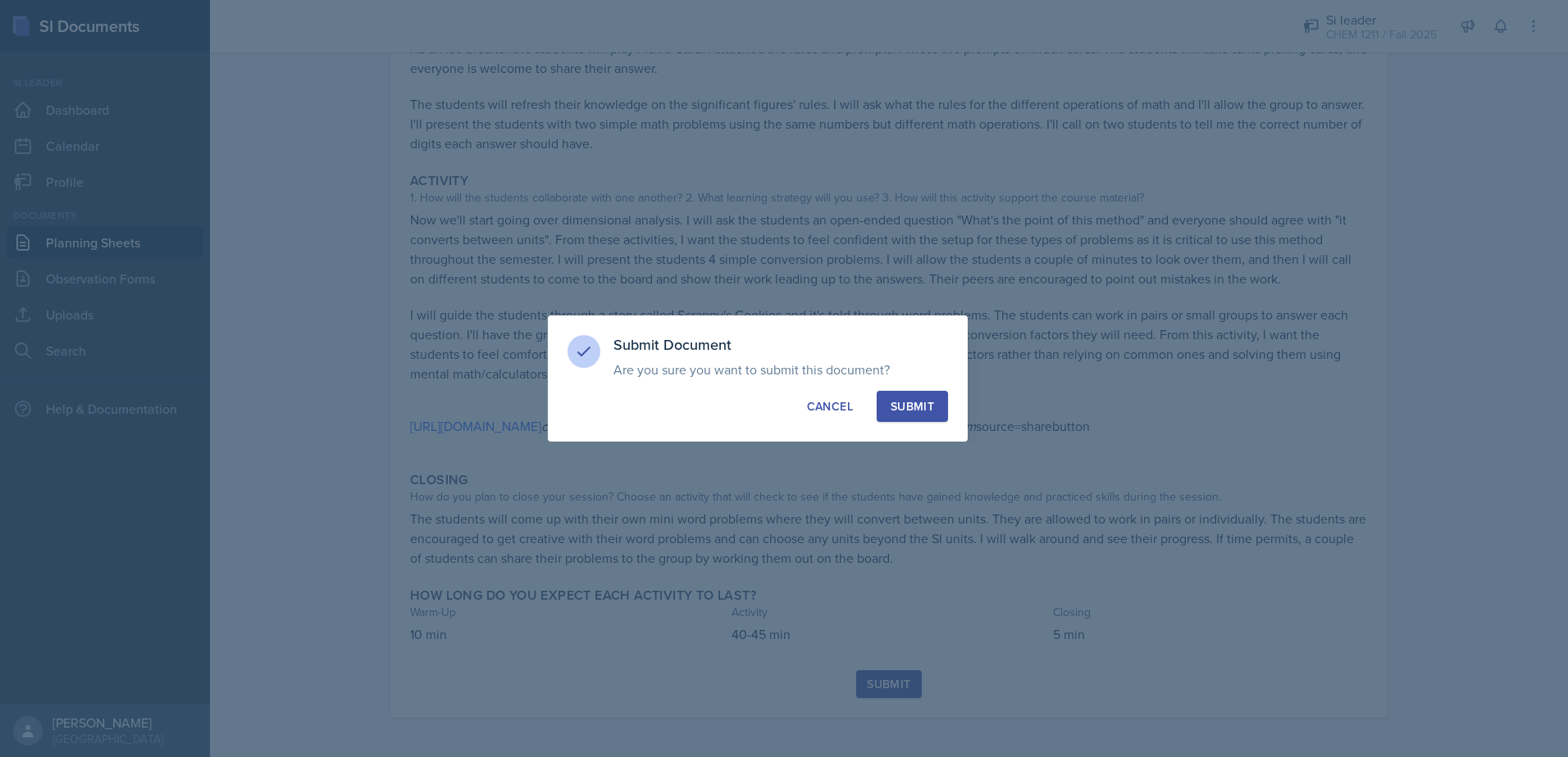
click at [905, 411] on div "Submit" at bounding box center [912, 407] width 44 height 16
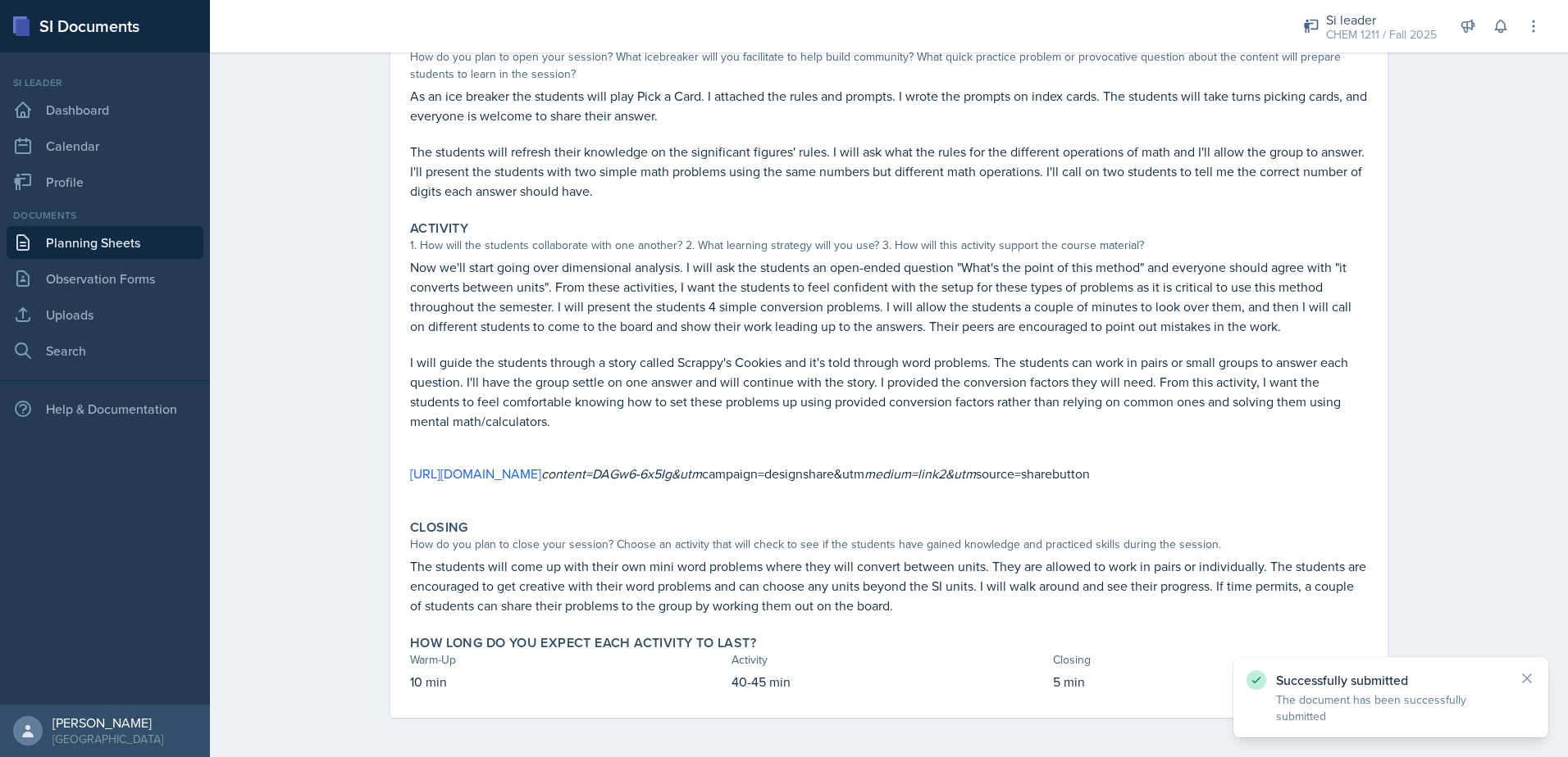
scroll to position [201, 0]
click at [107, 233] on link "Planning Sheets" at bounding box center [104, 242] width 197 height 33
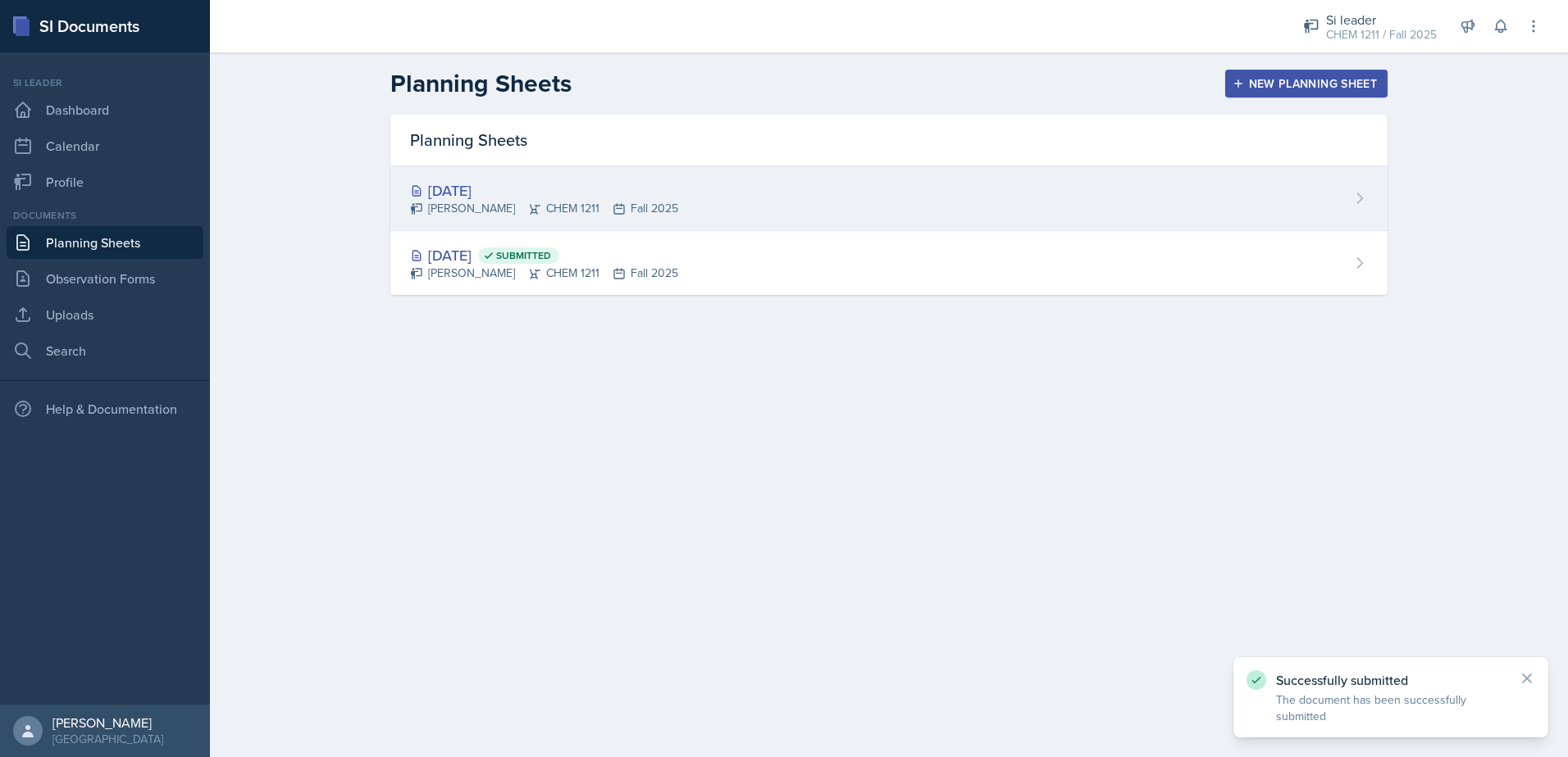
click at [680, 208] on div "[DATE] [PERSON_NAME] CHEM 1211 Fall 2025" at bounding box center [889, 198] width 997 height 65
